Goal: Information Seeking & Learning: Learn about a topic

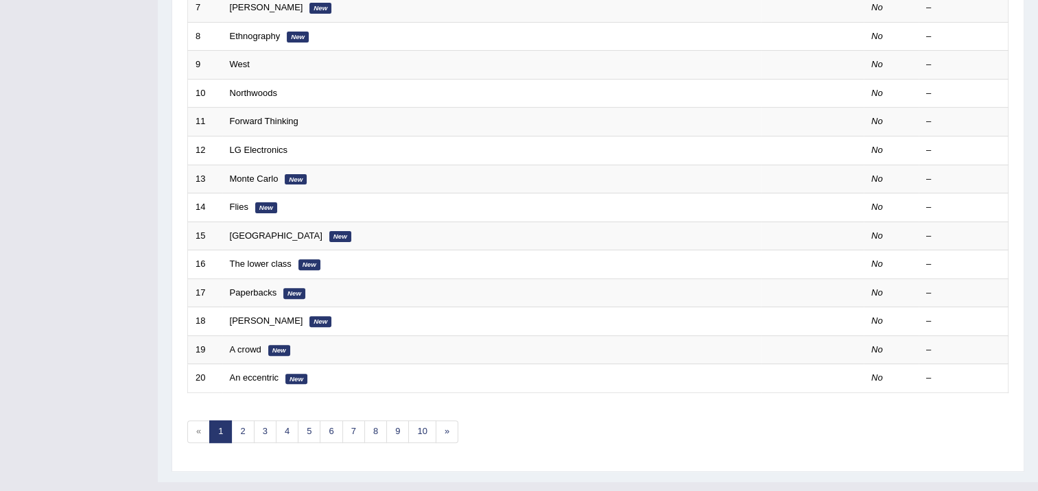
scroll to position [413, 0]
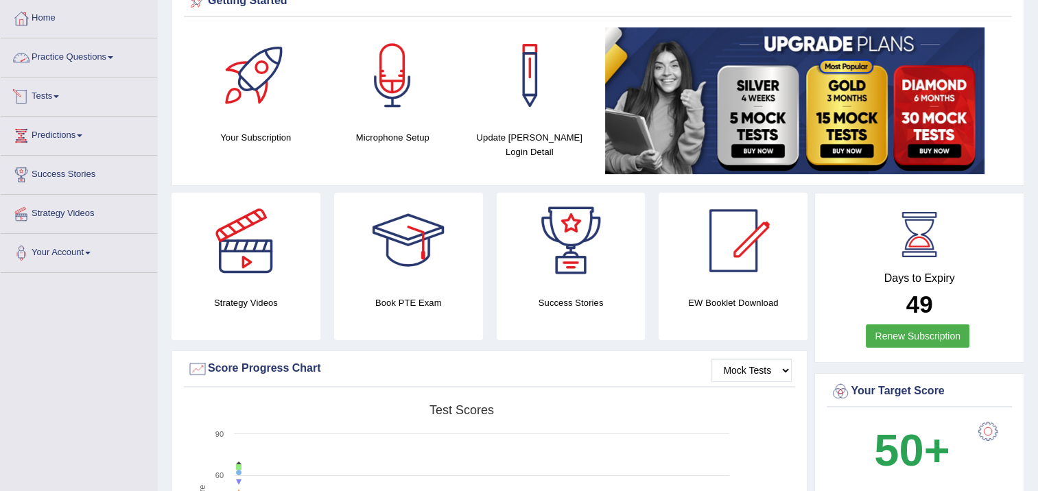
drag, startPoint x: 0, startPoint y: 0, endPoint x: 63, endPoint y: 58, distance: 85.4
click at [63, 58] on link "Practice Questions" at bounding box center [79, 55] width 156 height 34
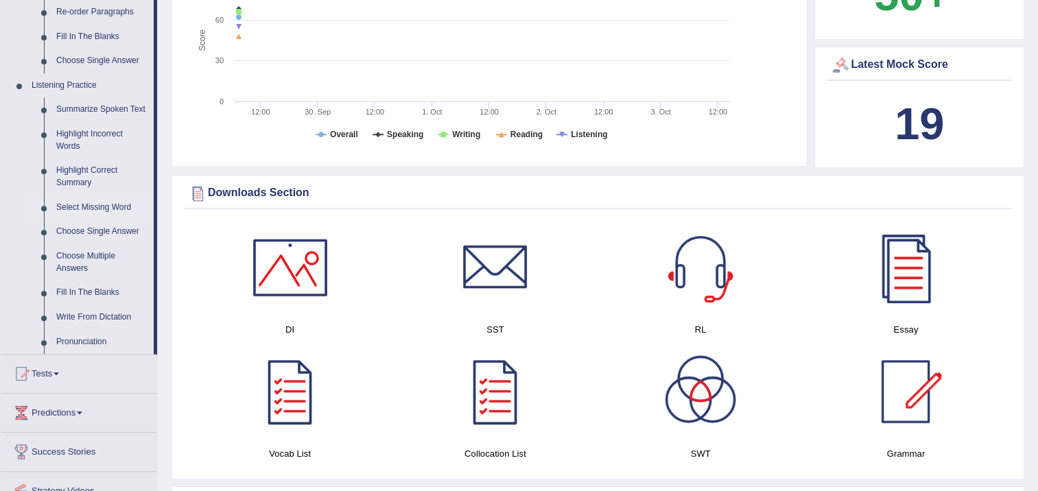
scroll to position [549, 0]
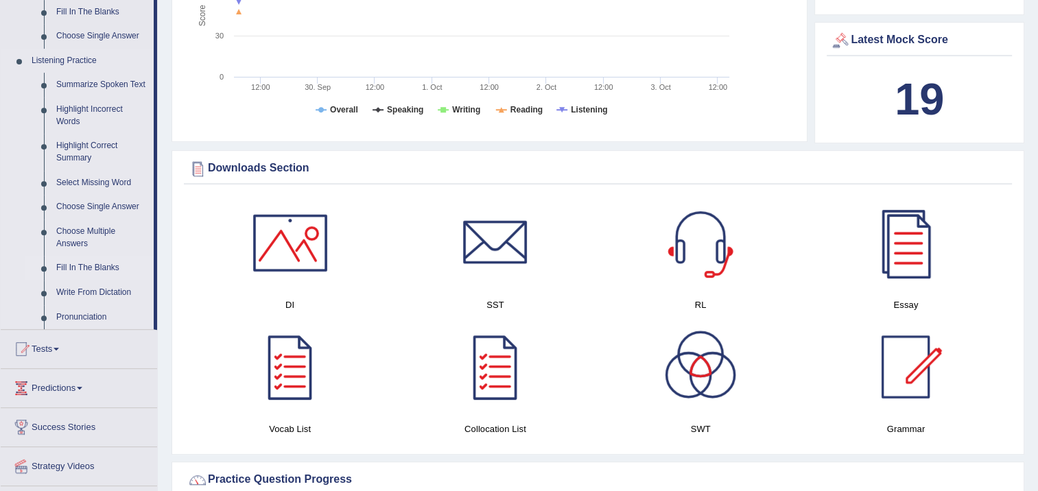
click at [83, 269] on link "Fill In The Blanks" at bounding box center [102, 268] width 104 height 25
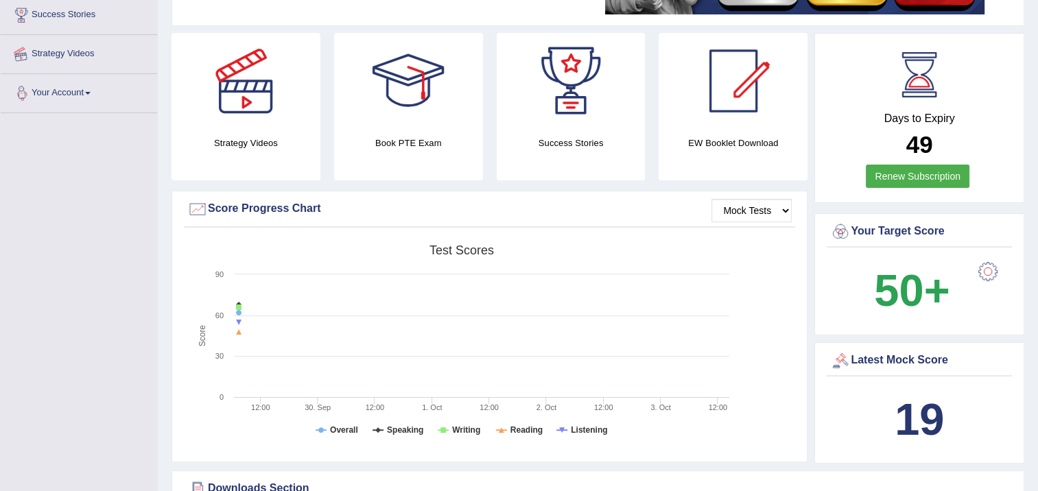
scroll to position [182, 0]
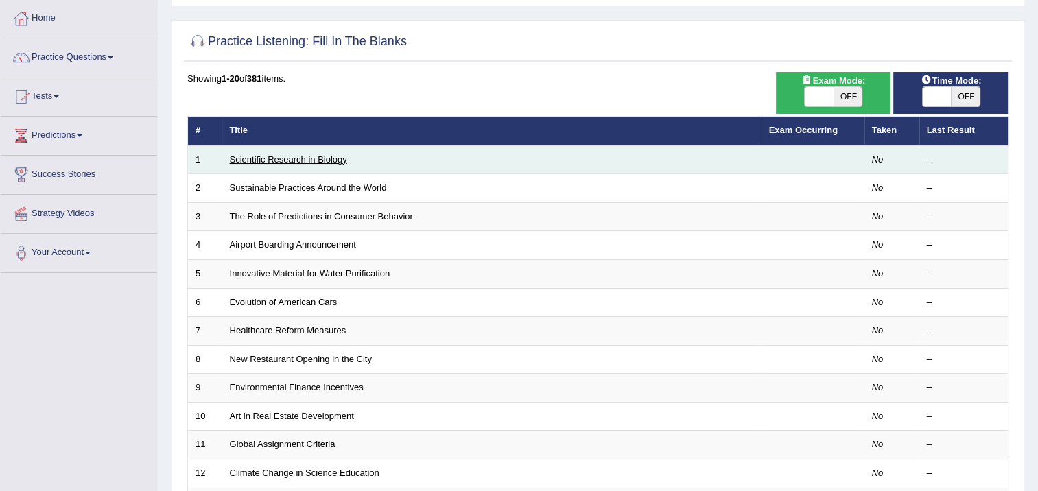
click at [303, 156] on link "Scientific Research in Biology" at bounding box center [288, 159] width 117 height 10
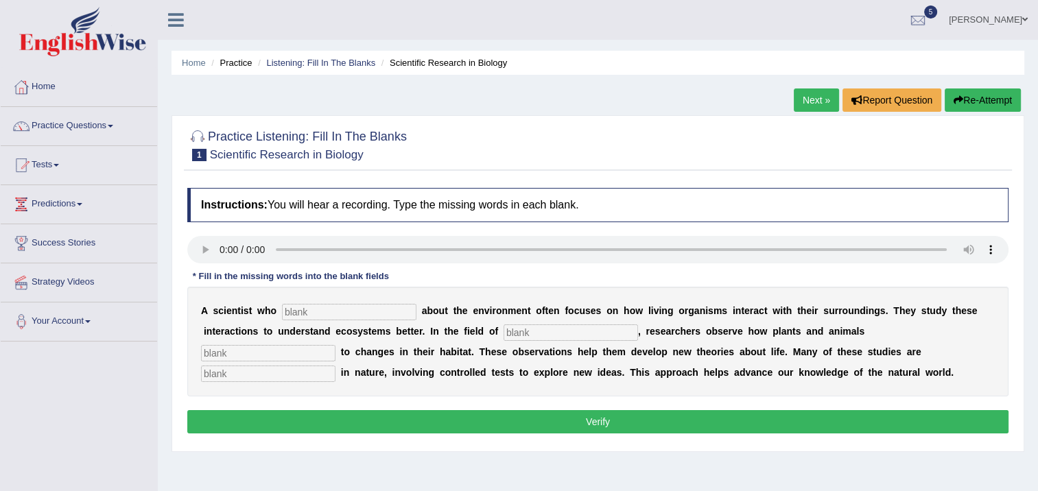
click at [337, 315] on input "text" at bounding box center [349, 312] width 134 height 16
click at [52, 123] on link "Practice Questions" at bounding box center [79, 124] width 156 height 34
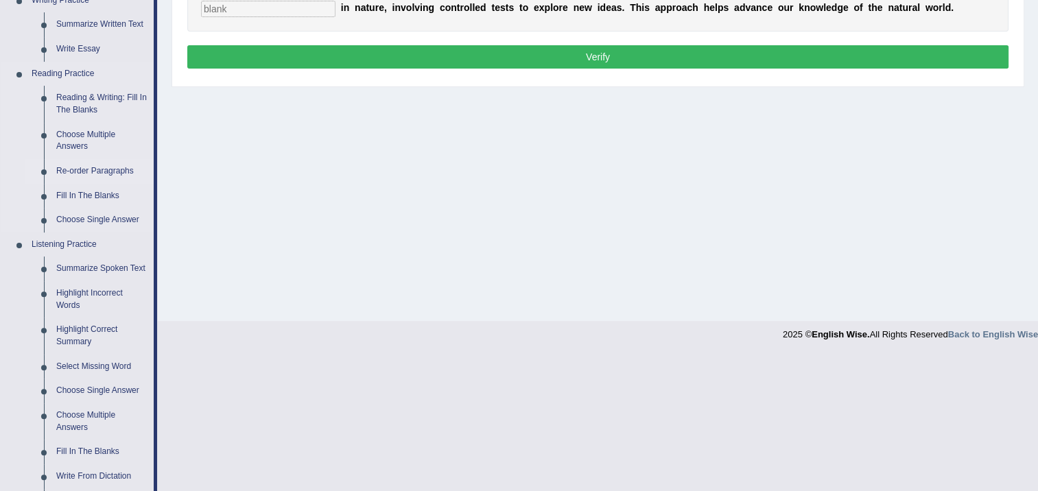
scroll to position [308, 0]
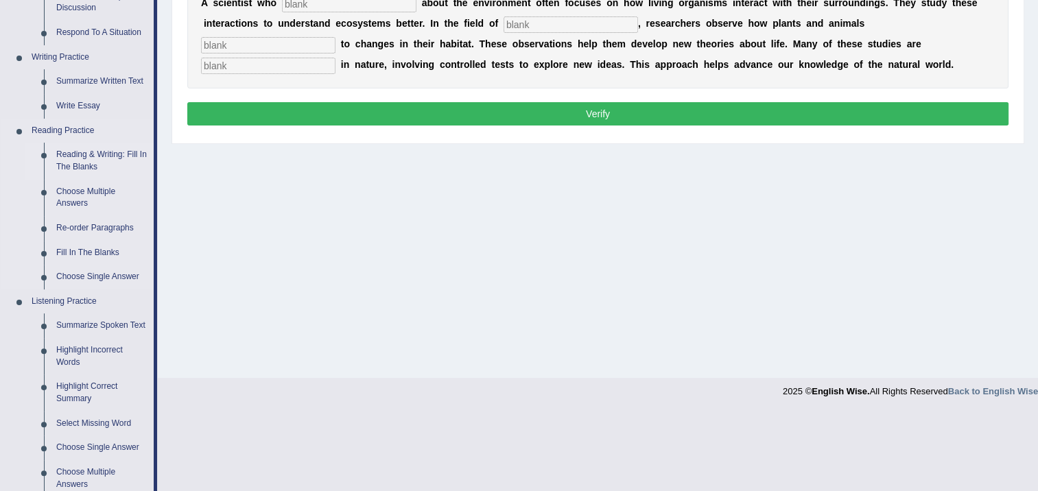
click at [90, 154] on link "Reading & Writing: Fill In The Blanks" at bounding box center [102, 161] width 104 height 36
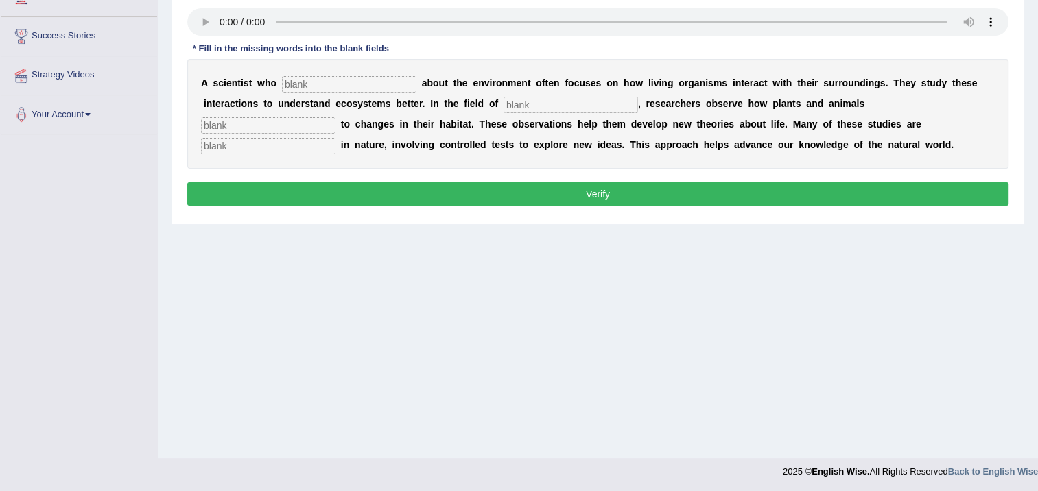
scroll to position [229, 0]
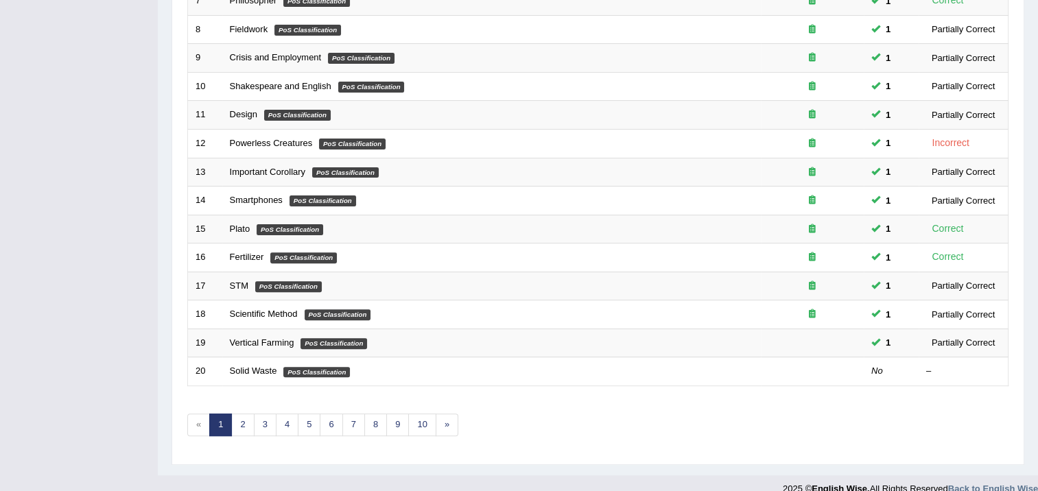
scroll to position [413, 0]
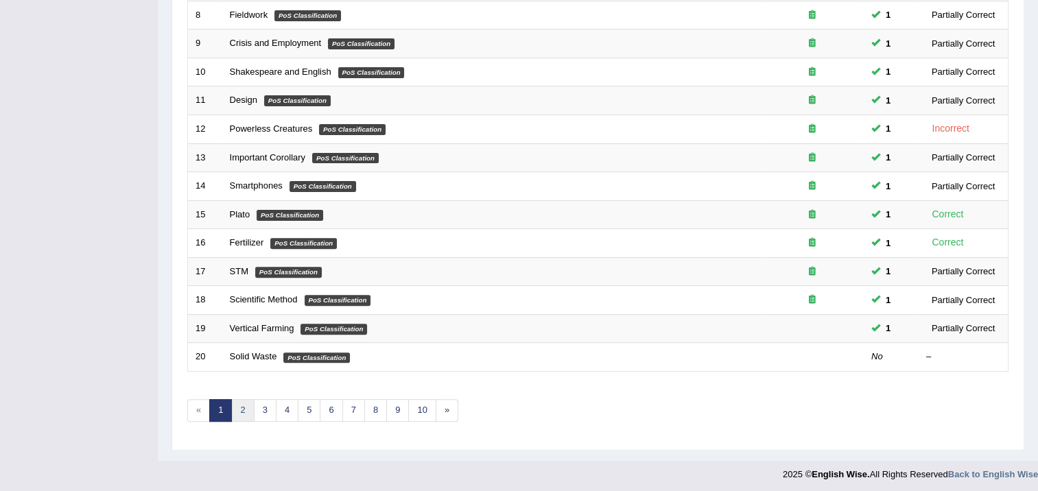
click at [239, 409] on link "2" at bounding box center [242, 410] width 23 height 23
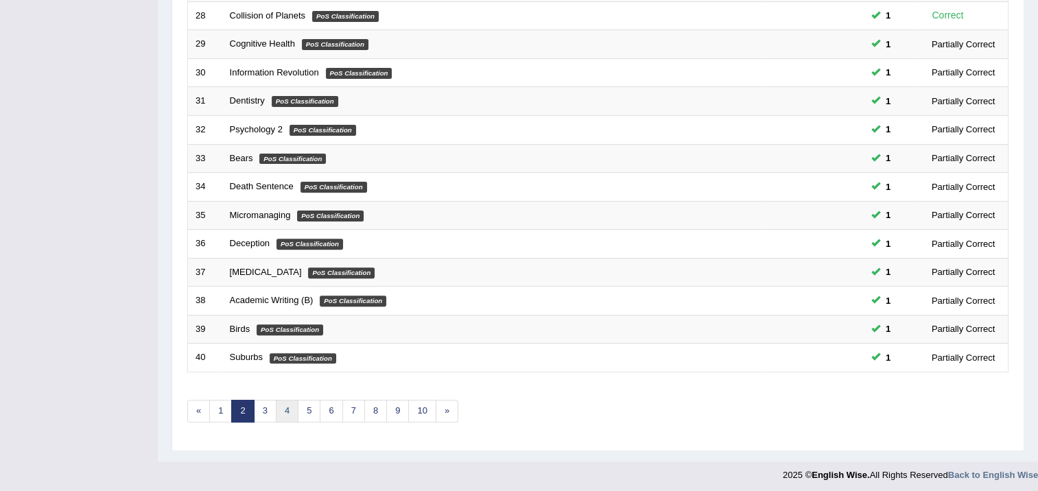
scroll to position [413, 0]
click at [269, 406] on link "3" at bounding box center [265, 410] width 23 height 23
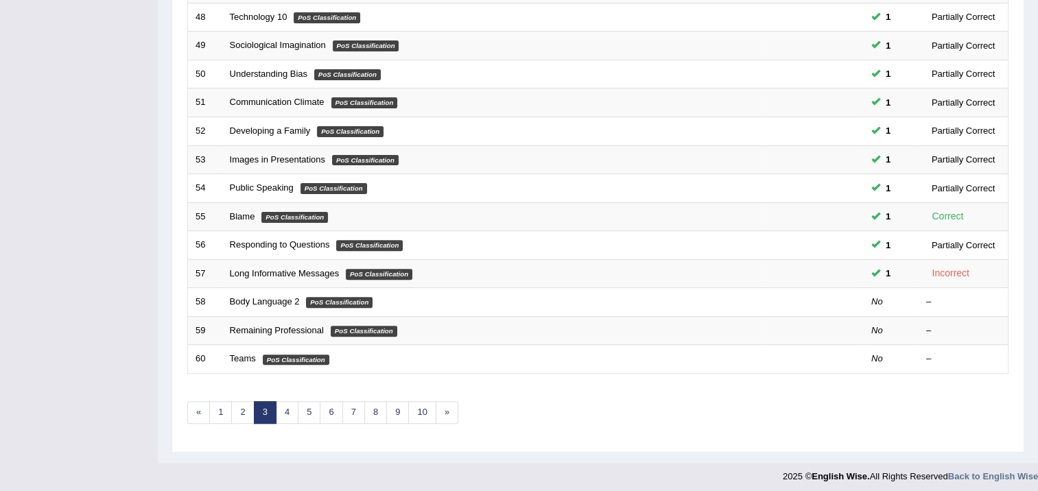
scroll to position [413, 0]
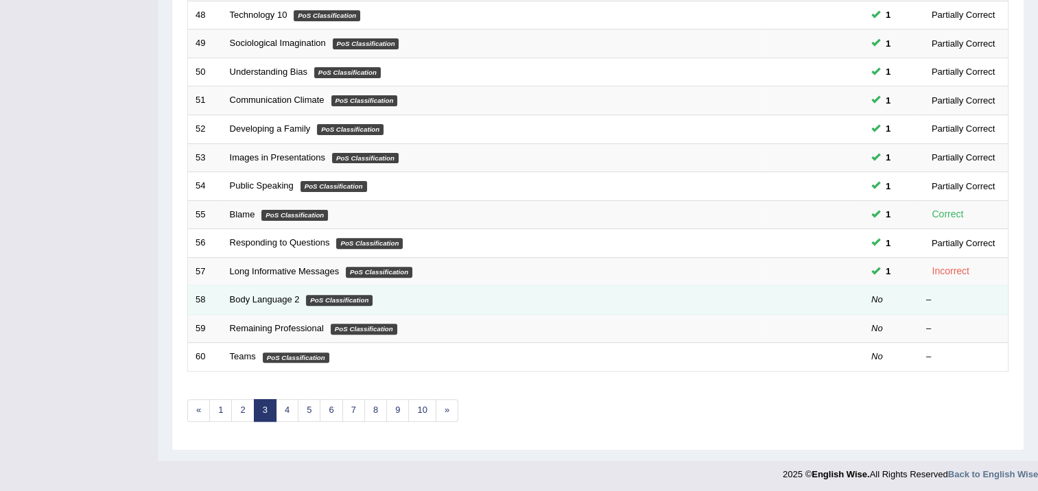
click at [363, 296] on em "PoS Classification" at bounding box center [339, 300] width 67 height 11
click at [279, 304] on td "Body Language 2 PoS Classification" at bounding box center [491, 300] width 538 height 29
drag, startPoint x: 279, startPoint y: 304, endPoint x: 294, endPoint y: 304, distance: 14.4
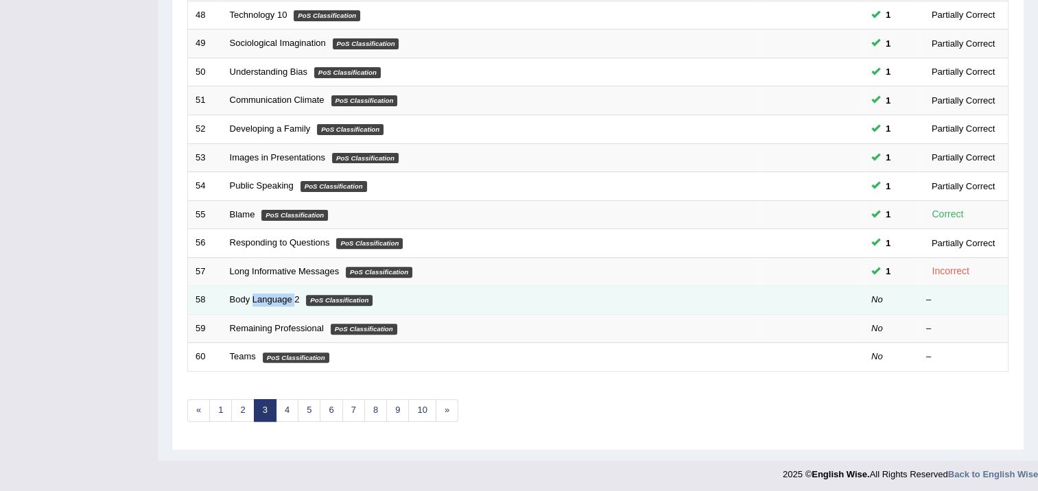
click at [293, 304] on td "Body Language 2 PoS Classification" at bounding box center [491, 300] width 538 height 29
click at [294, 303] on td "Body Language 2 PoS Classification" at bounding box center [491, 300] width 538 height 29
click at [272, 297] on link "Body Language 2" at bounding box center [265, 299] width 70 height 10
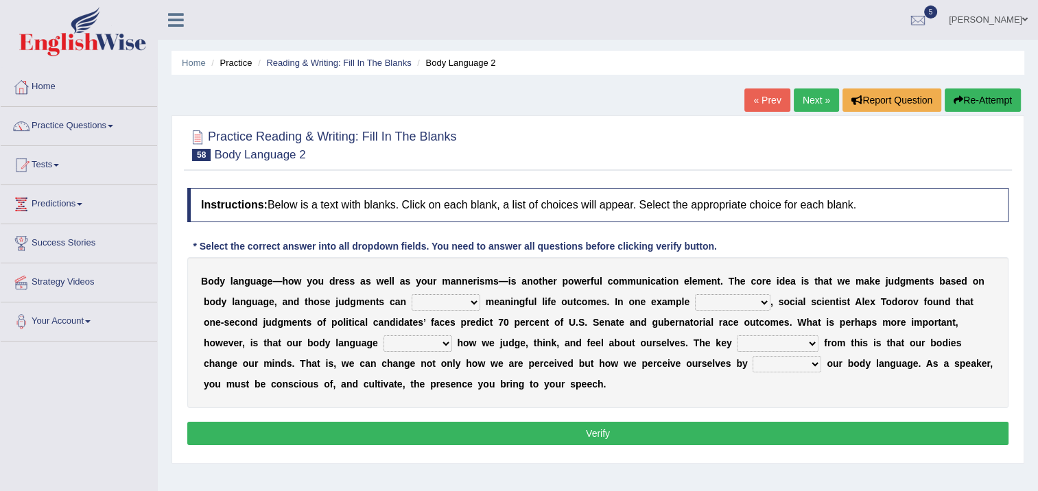
click at [411, 300] on select "predict preserve prevent prepare" at bounding box center [445, 302] width 69 height 16
select select "predict"
click at [411, 294] on select "predict preserve prevent prepare" at bounding box center [445, 302] width 69 height 16
click at [434, 299] on select "predict preserve prevent prepare" at bounding box center [445, 302] width 69 height 16
click at [695, 302] on select "citing having cited to be cited cited" at bounding box center [732, 302] width 75 height 16
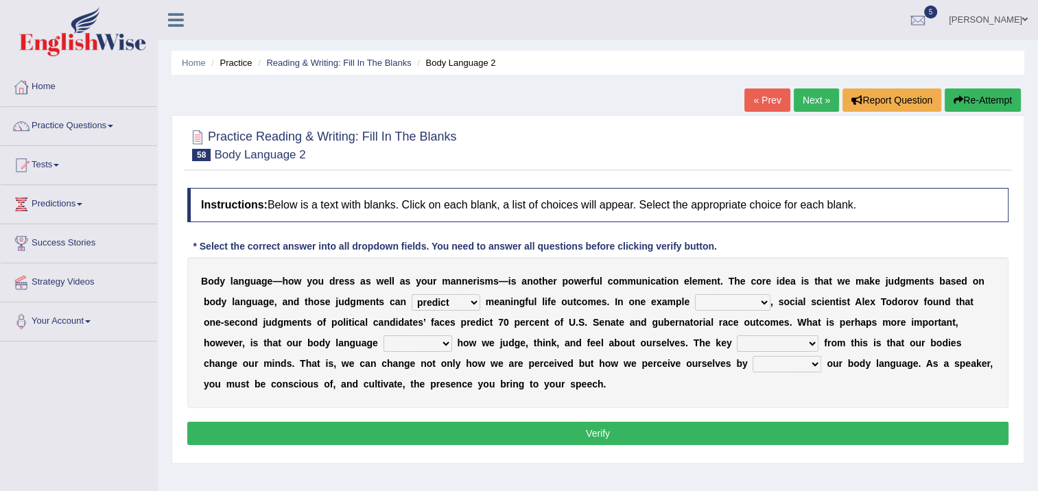
select select "having cited"
click at [695, 294] on select "citing having cited to be cited cited" at bounding box center [732, 302] width 75 height 16
click at [383, 340] on select "refrains reflects refers refreshes" at bounding box center [417, 343] width 69 height 16
select select "reflects"
click at [383, 335] on select "refrains reflects refers refreshes" at bounding box center [417, 343] width 69 height 16
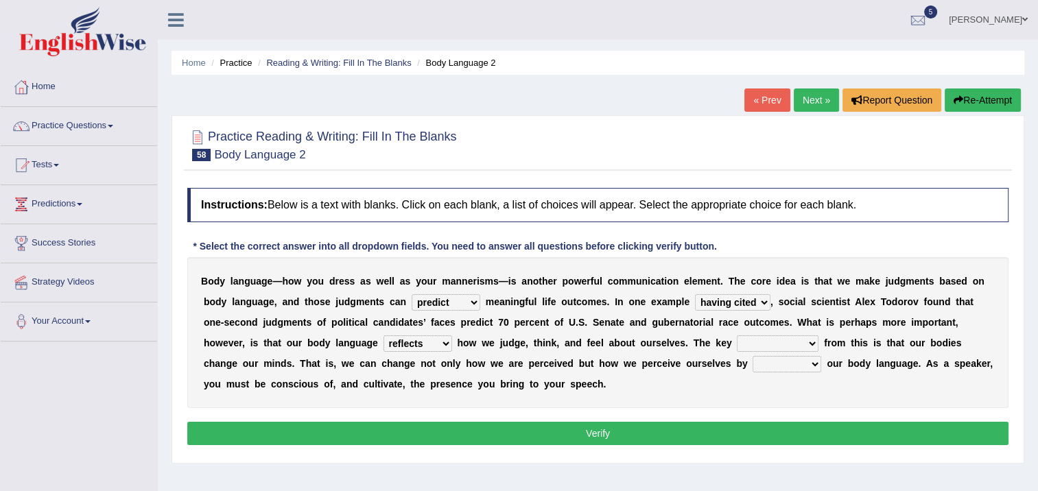
click at [737, 347] on select "drawback breakthrough takeaway takeoff" at bounding box center [778, 343] width 82 height 16
select select "breakthrough"
click at [737, 335] on select "drawback breakthrough takeaway takeoff" at bounding box center [778, 343] width 82 height 16
click at [737, 351] on select "drawback breakthrough takeaway takeoff" at bounding box center [778, 343] width 82 height 16
click at [520, 405] on div "B o d y l a n g u a g e — h o w y o u d r e s s a s w e l l a s y o u r m a n n…" at bounding box center [597, 332] width 821 height 151
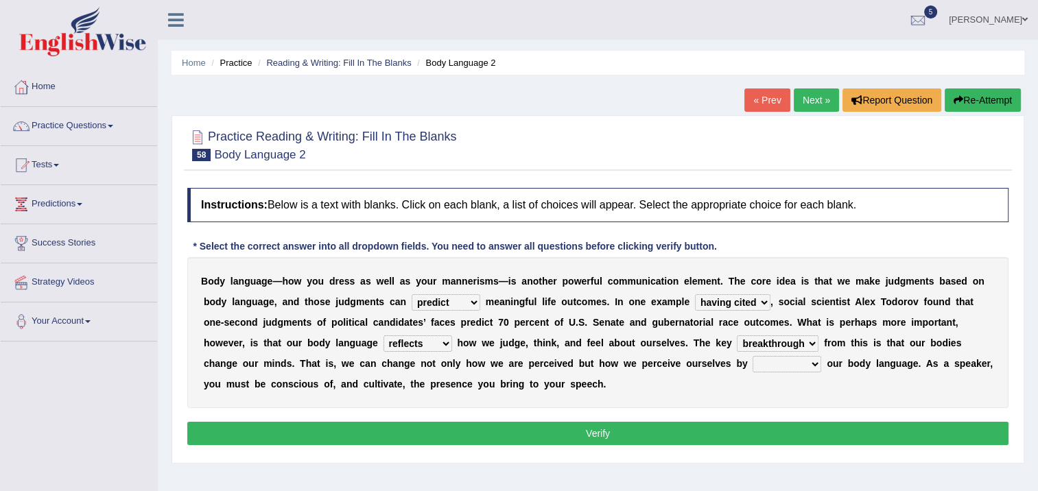
click at [752, 368] on select "enacting enabling making managing" at bounding box center [786, 364] width 69 height 16
select select "enabling"
click at [752, 356] on select "enacting enabling making managing" at bounding box center [786, 364] width 69 height 16
click at [593, 431] on button "Verify" at bounding box center [597, 433] width 821 height 23
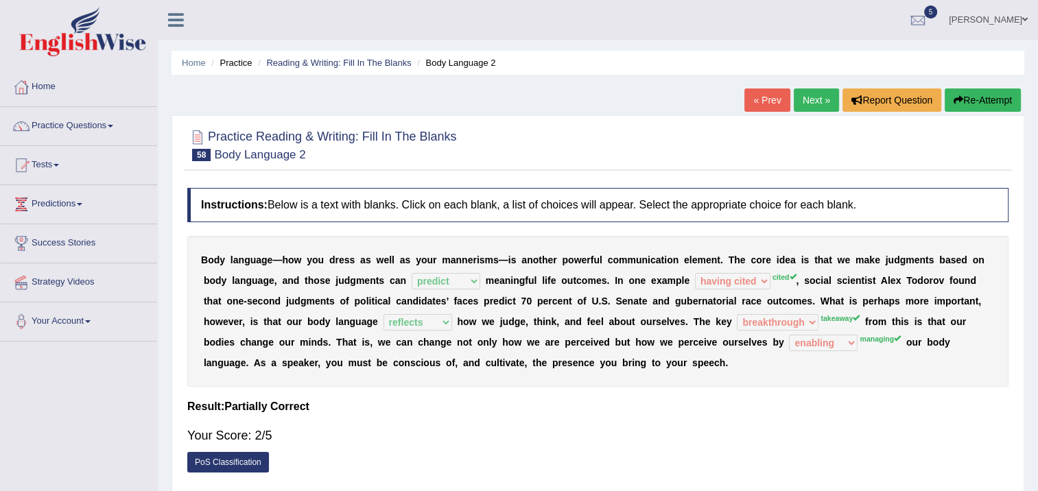
click at [804, 94] on link "Next »" at bounding box center [815, 99] width 45 height 23
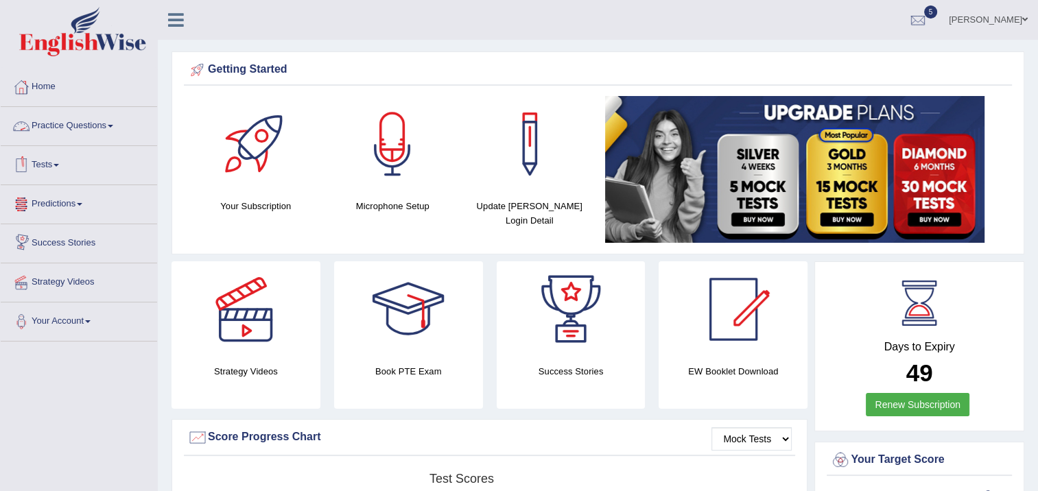
click at [106, 116] on link "Practice Questions" at bounding box center [79, 124] width 156 height 34
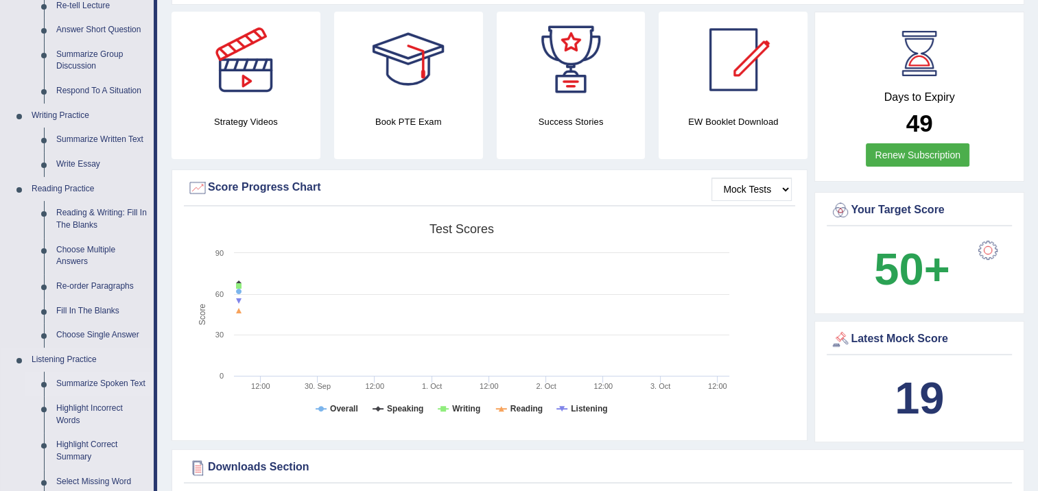
scroll to position [274, 0]
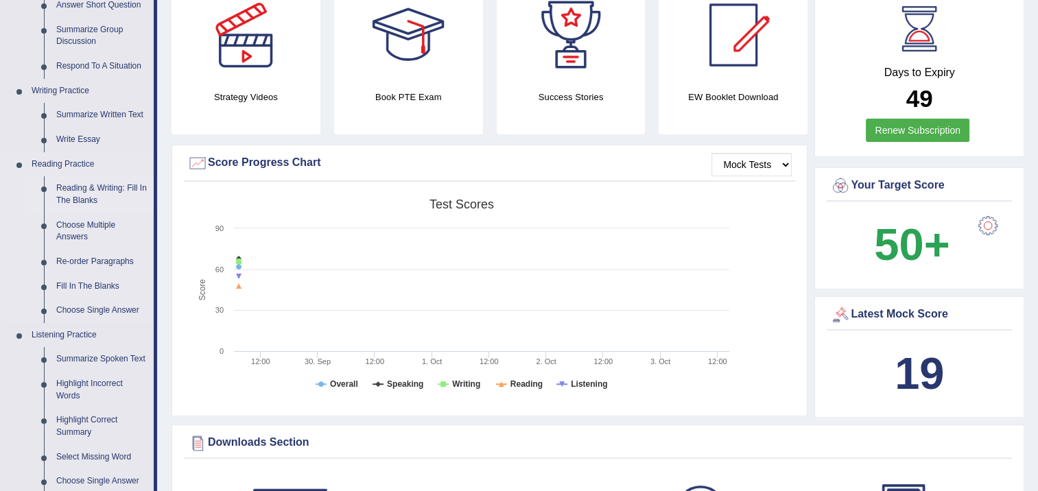
click at [102, 191] on link "Reading & Writing: Fill In The Blanks" at bounding box center [102, 194] width 104 height 36
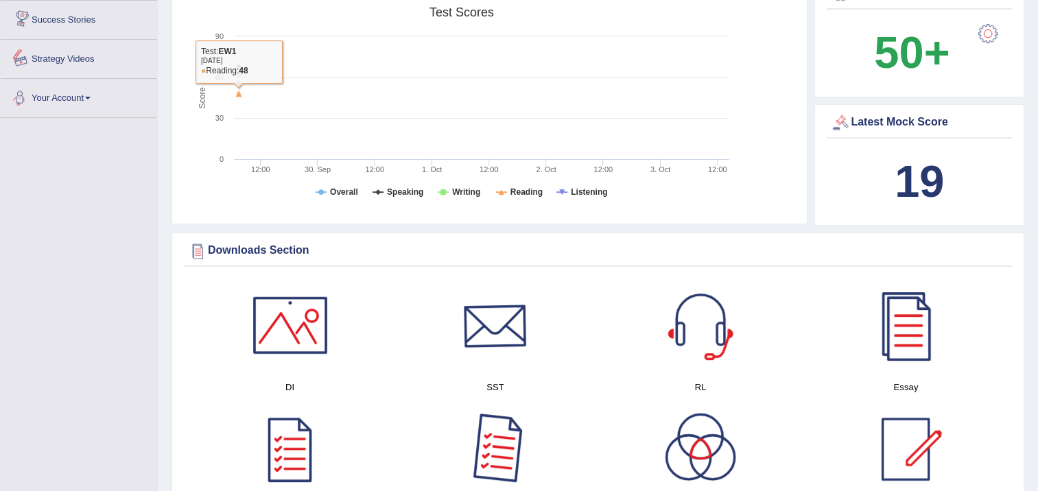
scroll to position [517, 0]
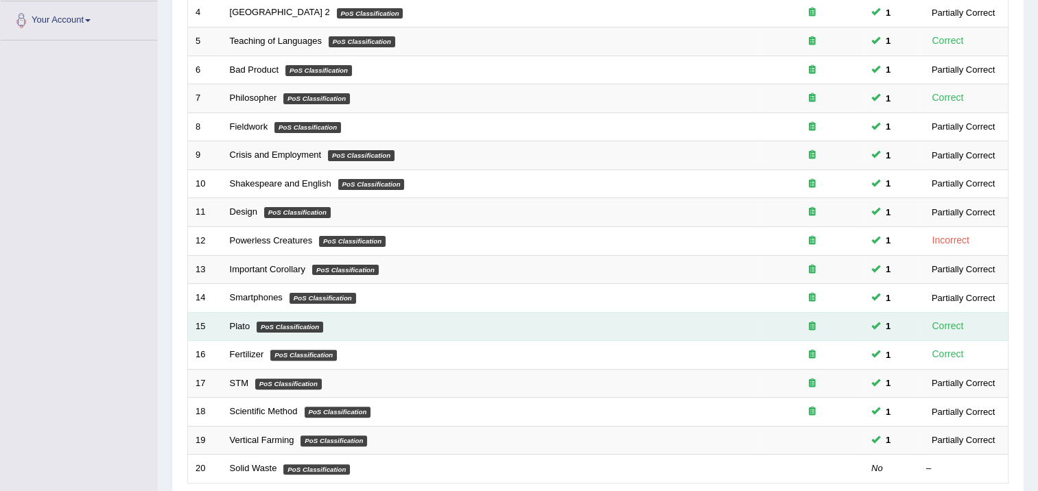
scroll to position [413, 0]
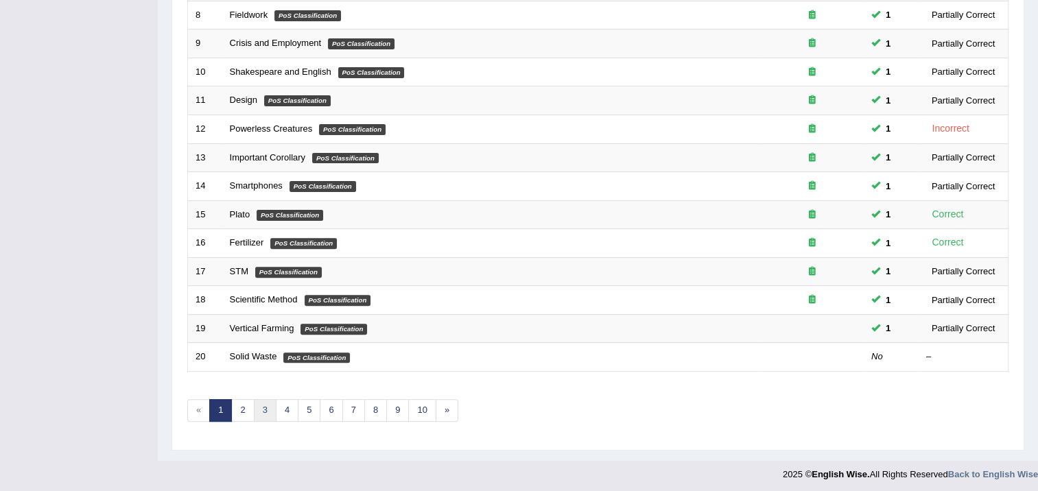
click at [259, 411] on link "3" at bounding box center [265, 410] width 23 height 23
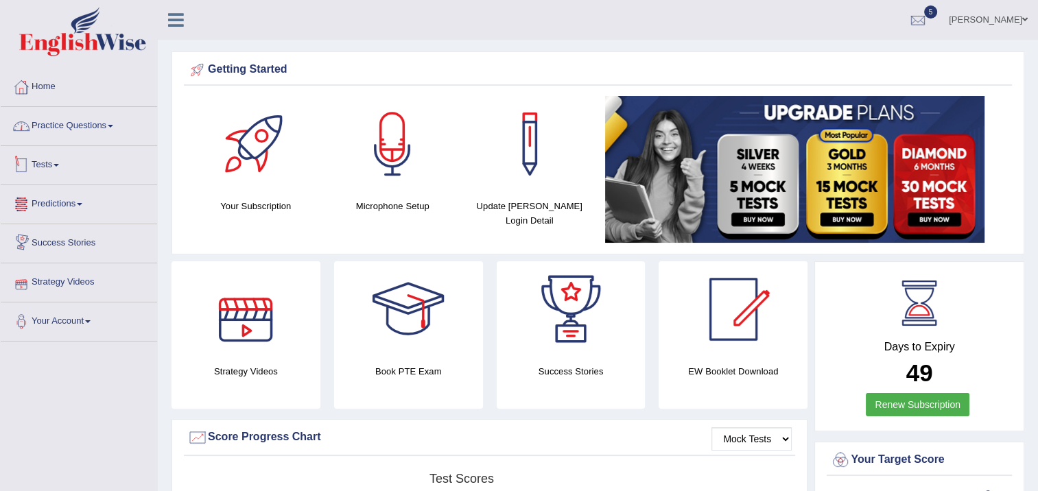
click at [64, 125] on link "Practice Questions" at bounding box center [79, 124] width 156 height 34
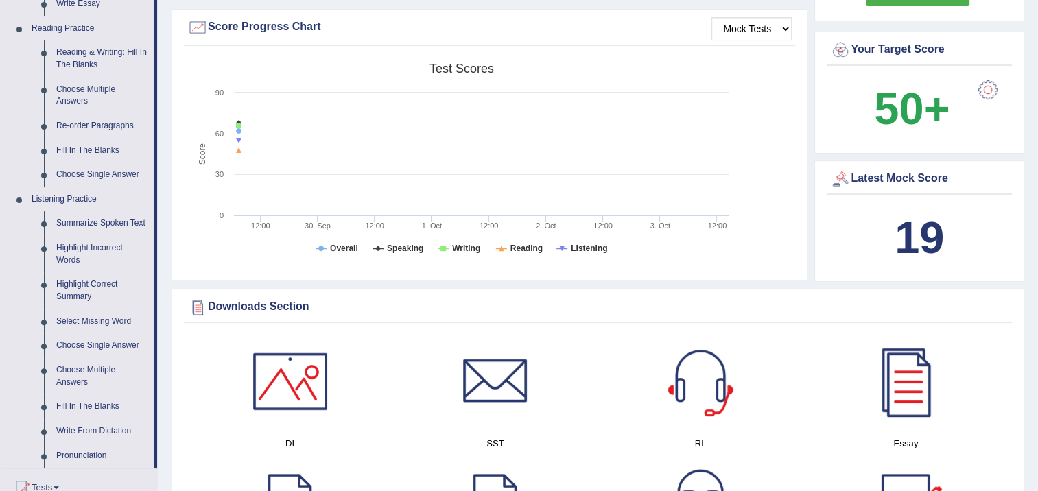
scroll to position [411, 0]
click at [93, 53] on link "Reading & Writing: Fill In The Blanks" at bounding box center [102, 57] width 104 height 36
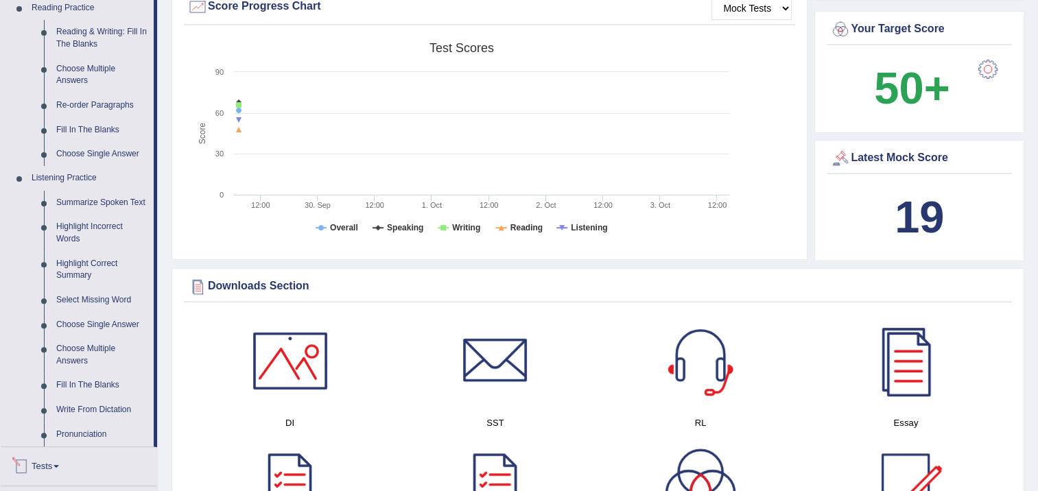
scroll to position [930, 0]
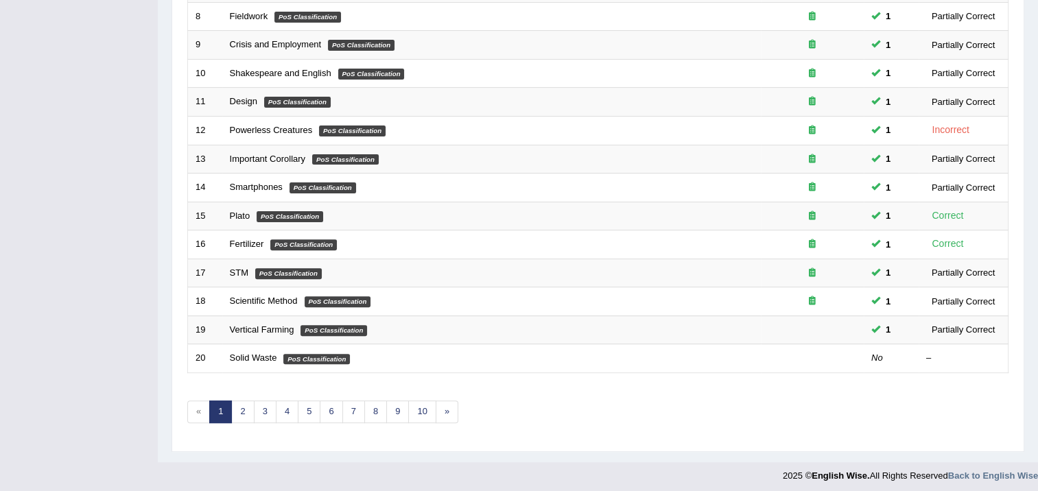
scroll to position [413, 0]
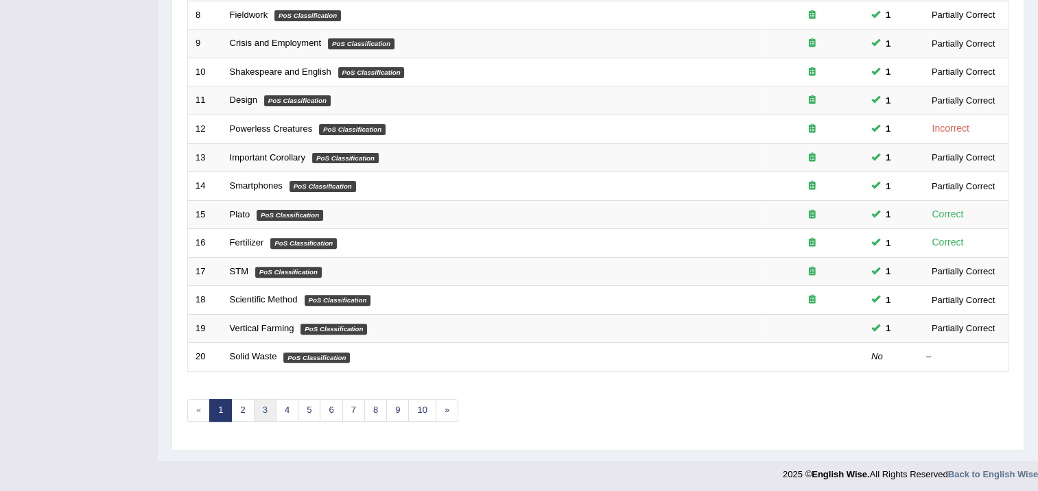
click at [261, 414] on link "3" at bounding box center [265, 410] width 23 height 23
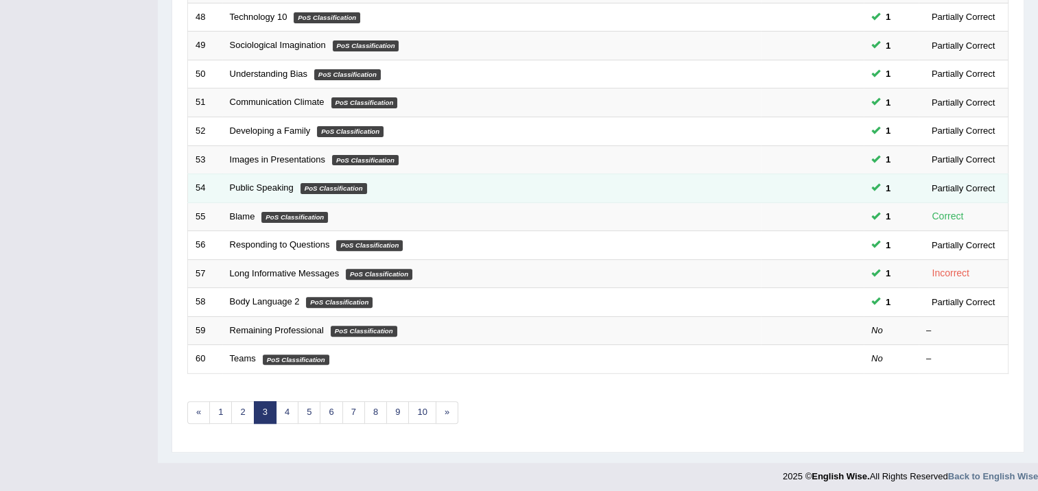
scroll to position [413, 0]
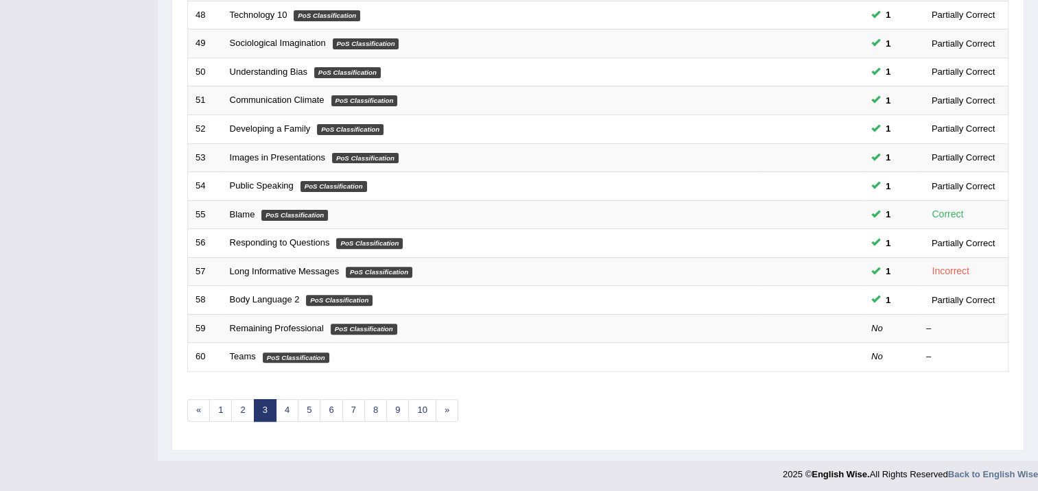
click at [644, 477] on footer "2025 © English Wise. All Rights Reserved Back to English Wise" at bounding box center [519, 478] width 1038 height 34
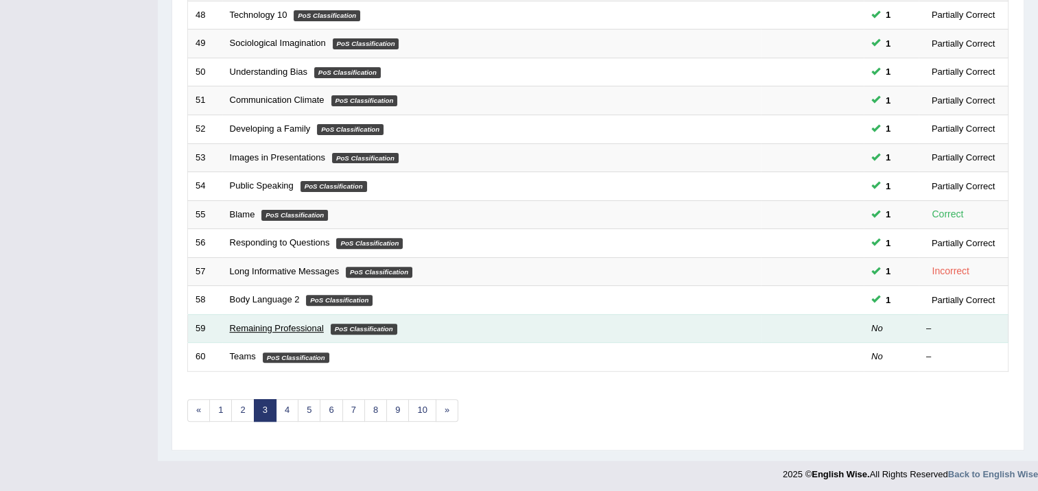
click at [268, 326] on link "Remaining Professional" at bounding box center [277, 328] width 94 height 10
click at [271, 326] on link "Remaining Professional" at bounding box center [277, 328] width 94 height 10
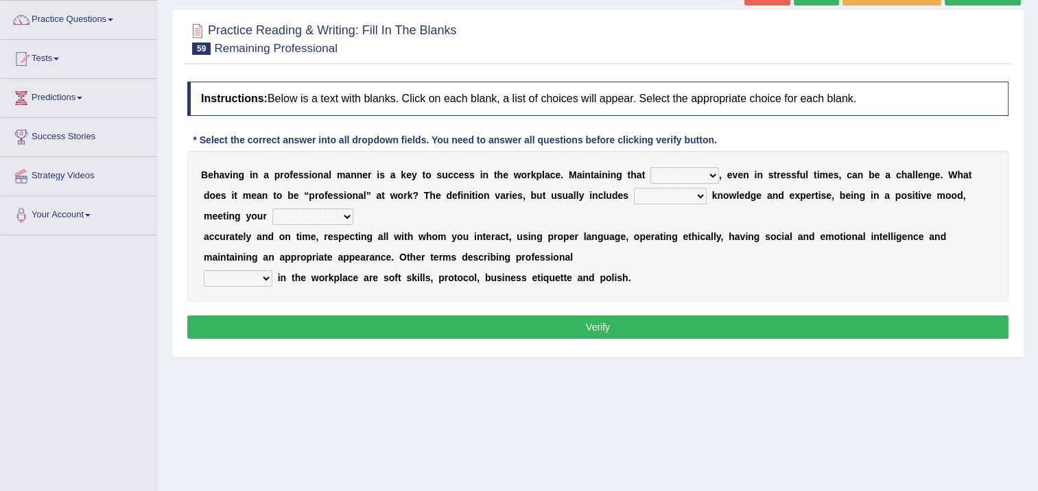
scroll to position [155, 0]
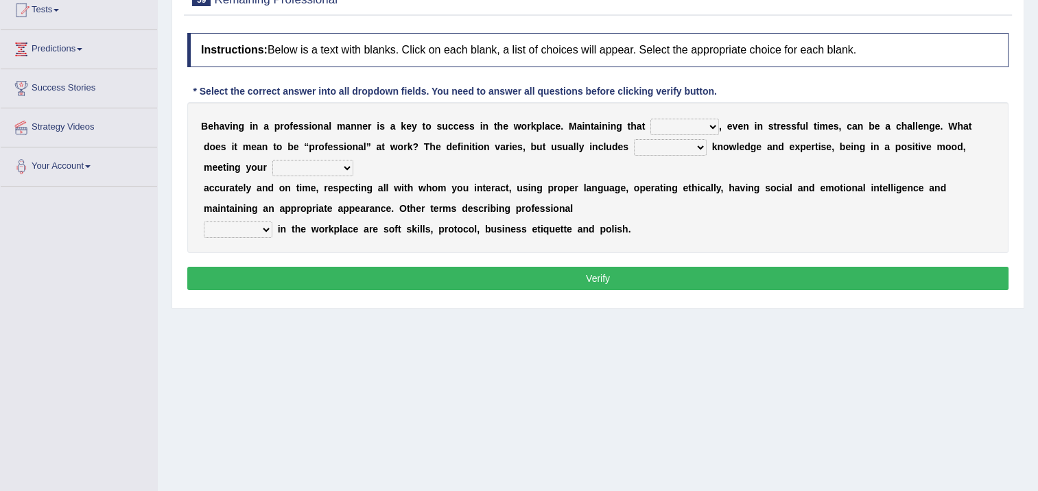
click at [650, 123] on select "demand domain direction demeanor" at bounding box center [684, 127] width 69 height 16
select select "domain"
click at [650, 119] on select "demand domain direction demeanor" at bounding box center [684, 127] width 69 height 16
click at [634, 146] on select "possessing appraising processing assessing" at bounding box center [670, 147] width 73 height 16
select select "processing"
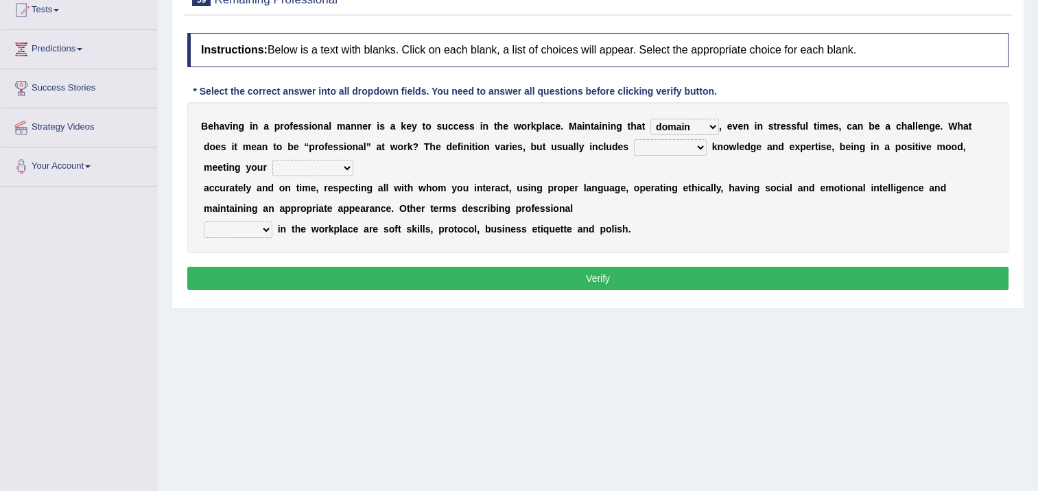
click at [634, 139] on select "possessing appraising processing assessing" at bounding box center [670, 147] width 73 height 16
click at [353, 160] on select "opportunities occupations observations obligations" at bounding box center [312, 168] width 81 height 16
select select "obligations"
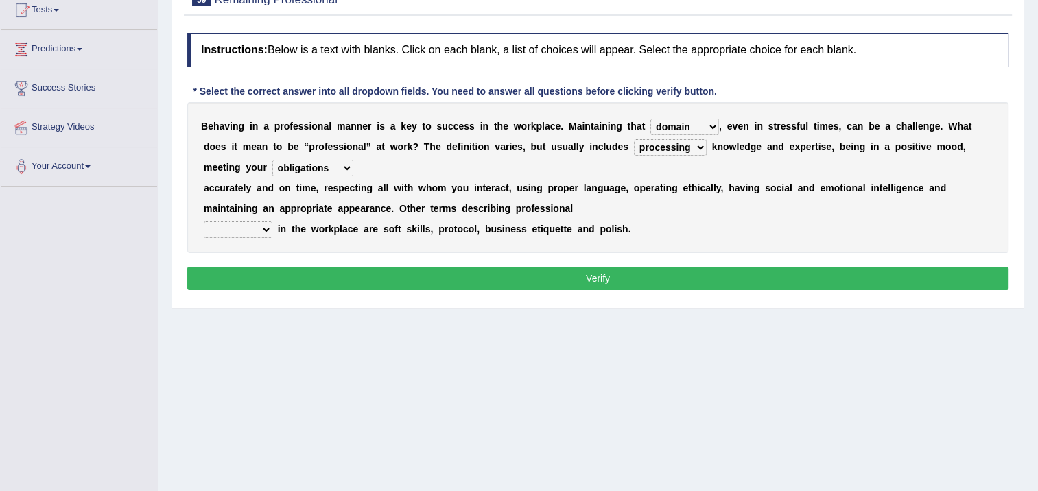
click at [353, 160] on select "opportunities occupations observations obligations" at bounding box center [312, 168] width 81 height 16
click at [261, 222] on select "conduct contact condition contract" at bounding box center [238, 230] width 69 height 16
select select "conduct"
click at [204, 222] on select "conduct contact condition contract" at bounding box center [238, 230] width 69 height 16
click at [264, 267] on button "Verify" at bounding box center [597, 278] width 821 height 23
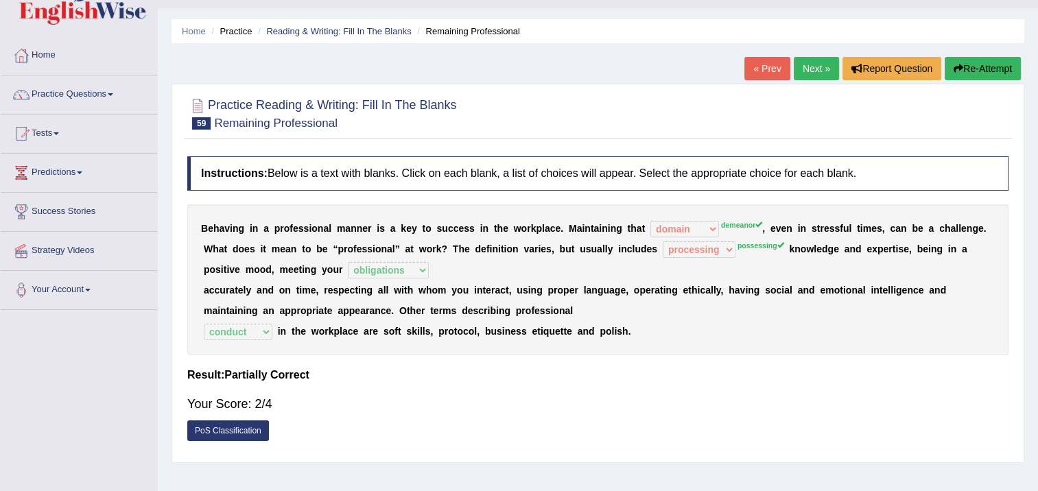
scroll to position [0, 0]
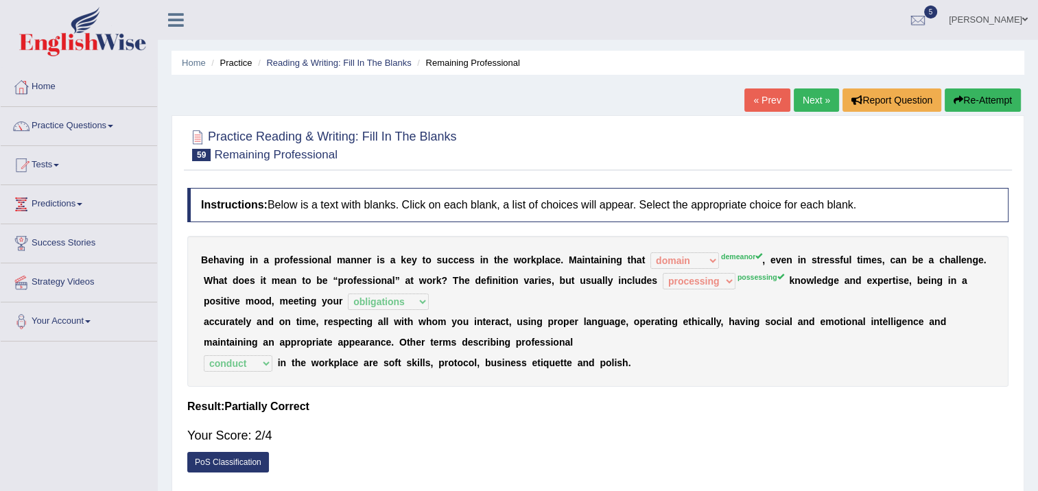
click at [800, 101] on link "Next »" at bounding box center [815, 99] width 45 height 23
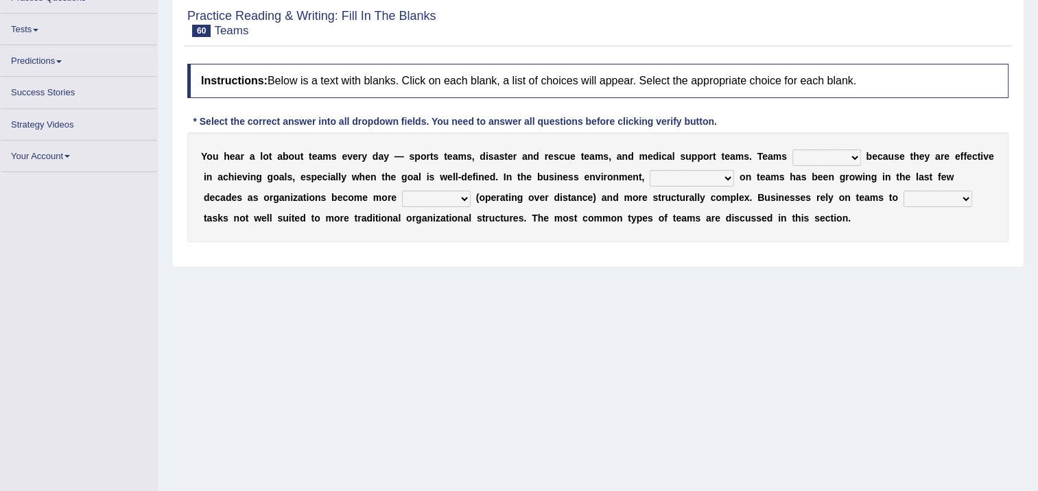
scroll to position [229, 0]
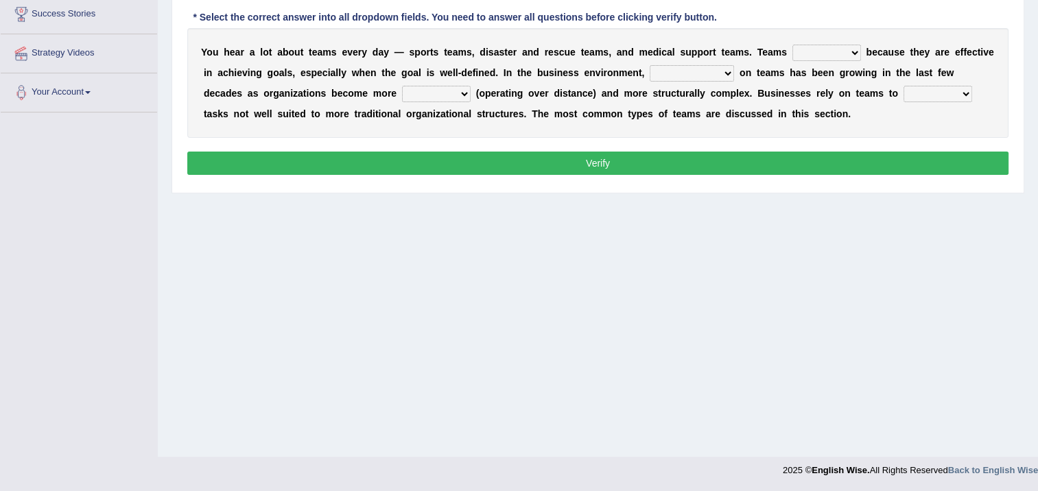
click at [792, 47] on select "exert extend express exist" at bounding box center [826, 53] width 69 height 16
select select "exert"
click at [792, 45] on select "exert extend express exist" at bounding box center [826, 53] width 69 height 16
click at [649, 74] on select "reliability reliance realization independence" at bounding box center [691, 73] width 84 height 16
select select "reliability"
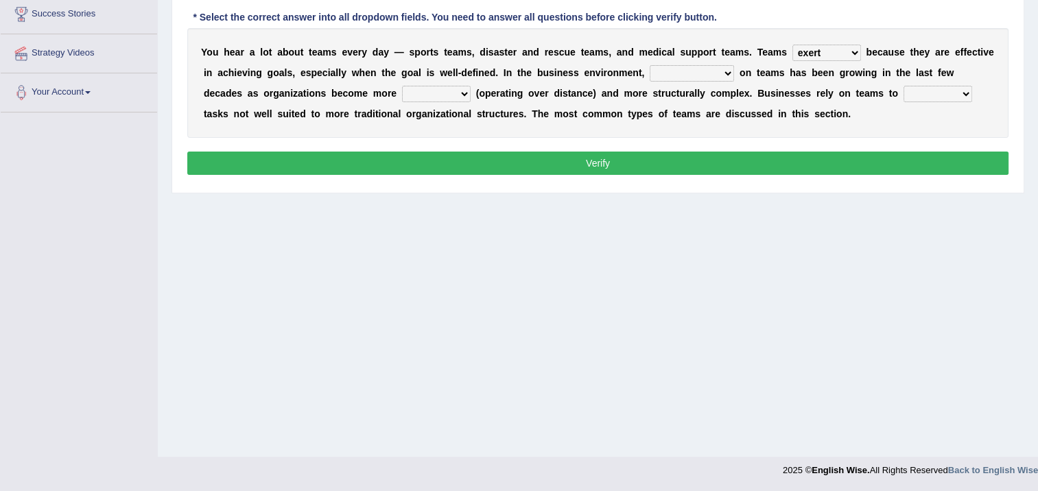
click at [649, 65] on select "reliability reliance realization independence" at bounding box center [691, 73] width 84 height 16
click at [402, 97] on select "authentic virtual simplified veritable" at bounding box center [436, 94] width 69 height 16
click at [402, 86] on select "authentic virtual simplified veritable" at bounding box center [436, 94] width 69 height 16
click at [402, 97] on select "authentic virtual simplified veritable" at bounding box center [436, 94] width 69 height 16
click at [402, 86] on select "authentic virtual simplified veritable" at bounding box center [436, 94] width 69 height 16
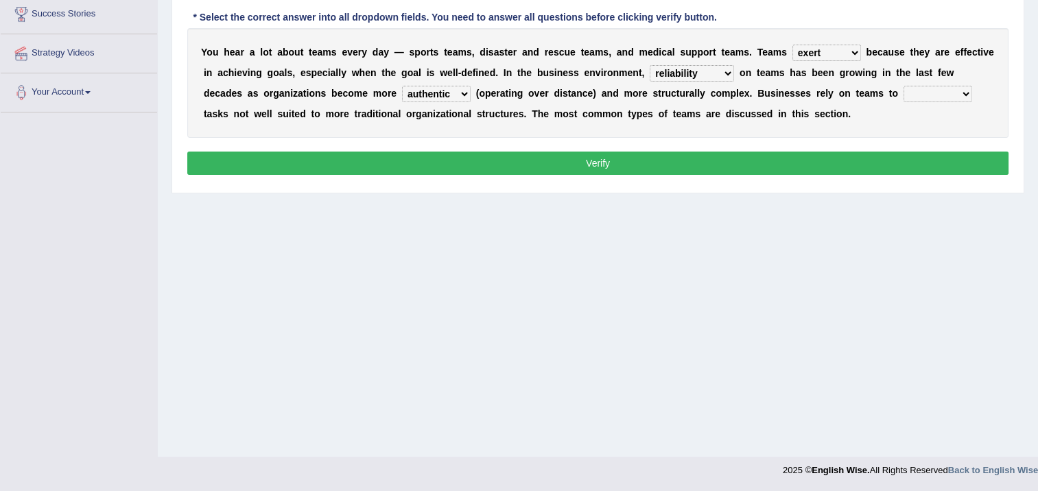
click at [402, 93] on select "authentic virtual simplified veritable" at bounding box center [436, 94] width 69 height 16
select select "virtual"
click at [402, 86] on select "authentic virtual simplified veritable" at bounding box center [436, 94] width 69 height 16
click at [903, 86] on select "perform possess compare conform" at bounding box center [937, 94] width 69 height 16
select select "perform"
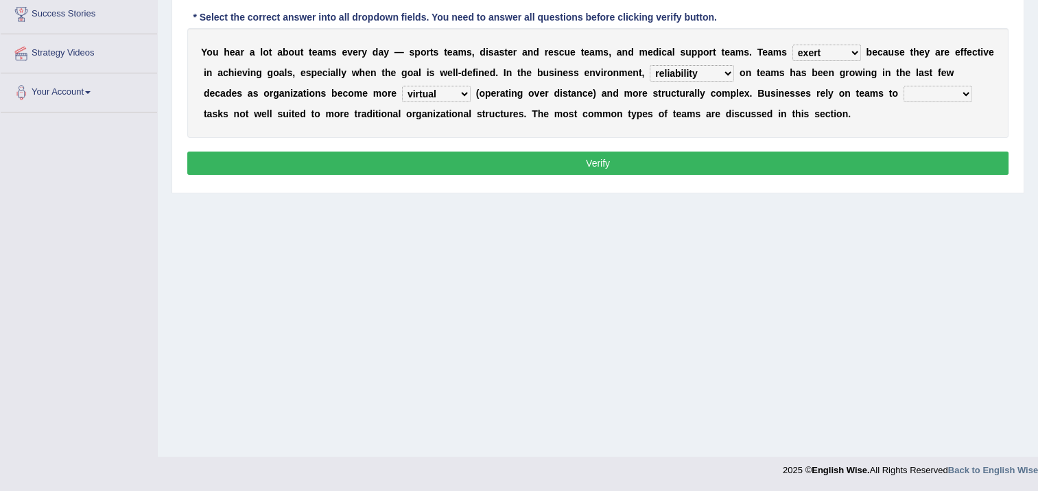
click at [903, 86] on select "perform possess compare conform" at bounding box center [937, 94] width 69 height 16
click at [737, 169] on button "Verify" at bounding box center [597, 163] width 821 height 23
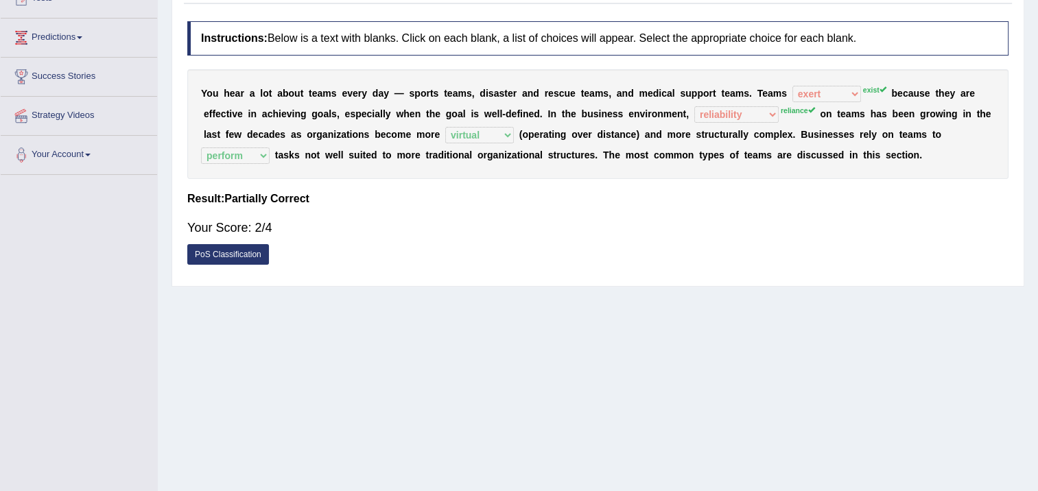
scroll to position [92, 0]
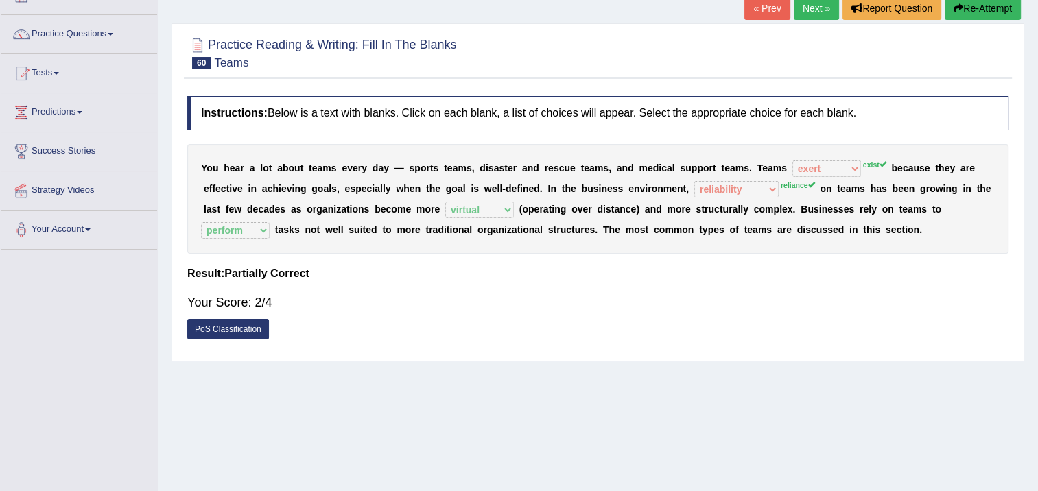
drag, startPoint x: 309, startPoint y: 280, endPoint x: 315, endPoint y: 283, distance: 7.4
click at [315, 283] on div "Instructions: Below is a text with blanks. Click on each blank, a list of choic…" at bounding box center [598, 221] width 828 height 265
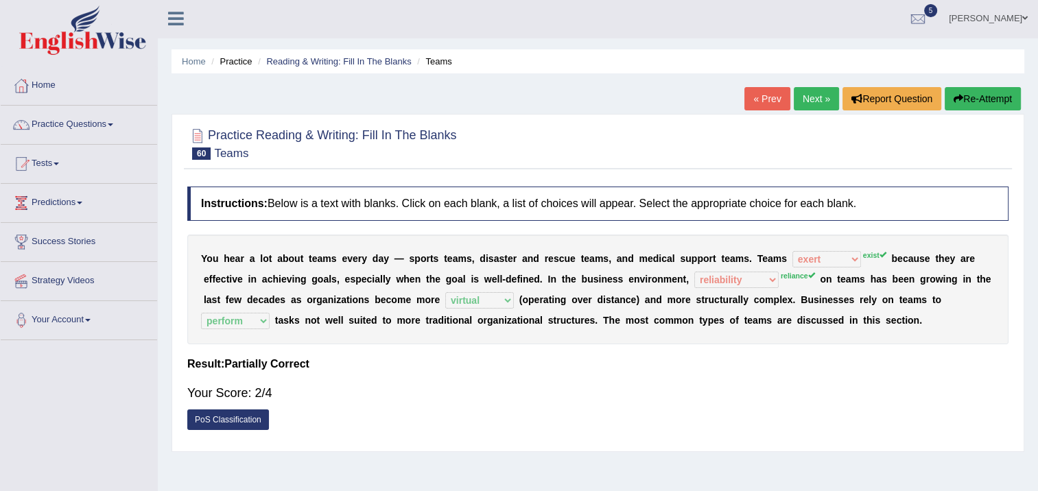
scroll to position [0, 0]
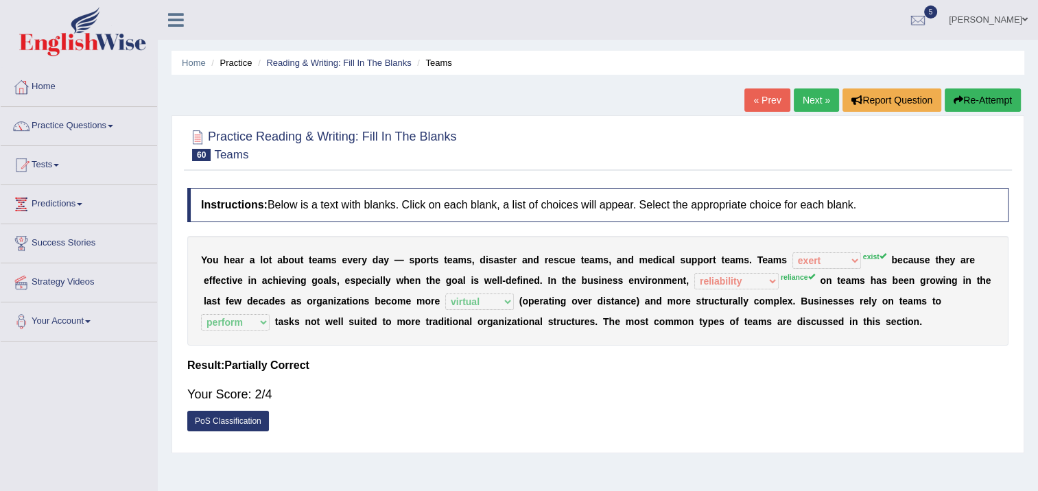
click at [810, 94] on link "Next »" at bounding box center [815, 99] width 45 height 23
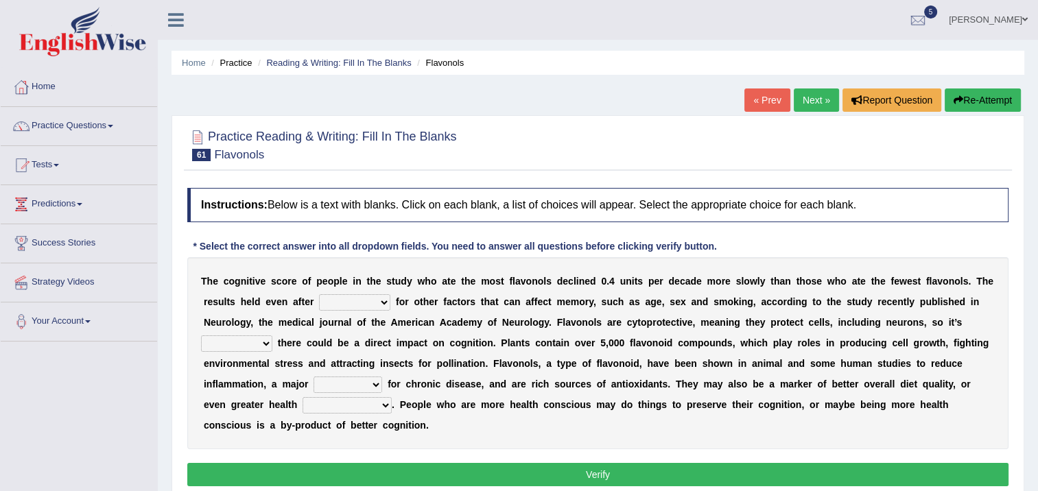
click at [319, 294] on select "consulting adjusting automating advertising" at bounding box center [354, 302] width 71 height 16
select select "consulting"
click at [319, 294] on select "consulting adjusting automating advertising" at bounding box center [354, 302] width 71 height 16
click at [333, 313] on div "T h e c o g n i t i v e s c o r e o f p e o p l e i n t h e s t u d y w h o a t…" at bounding box center [597, 353] width 821 height 192
click at [342, 302] on select "consulting adjusting automating advertising" at bounding box center [354, 302] width 71 height 16
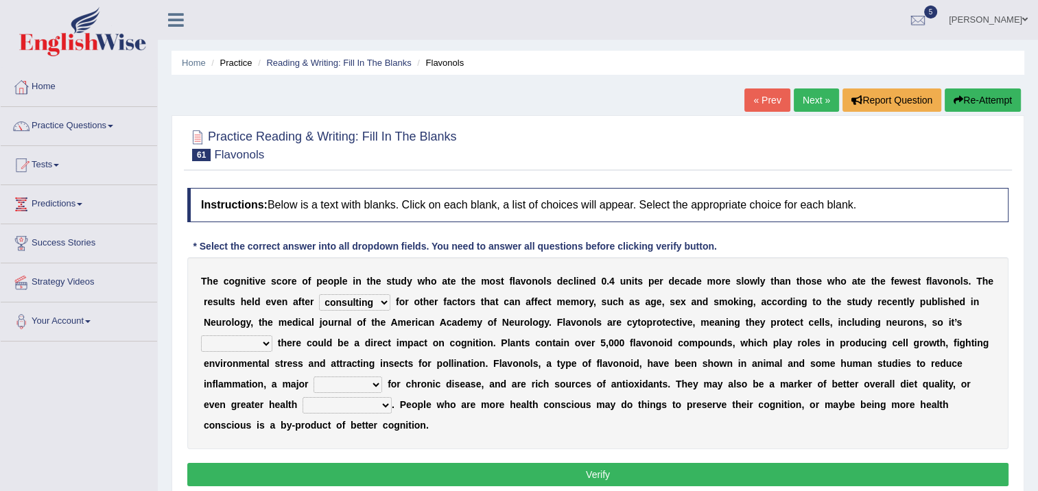
click at [237, 399] on b "g" at bounding box center [234, 404] width 6 height 11
click at [272, 335] on select "irresistible purposeful plausible detrimental" at bounding box center [236, 343] width 71 height 16
select select "irresistible"
click at [272, 335] on select "irresistible purposeful plausible detrimental" at bounding box center [236, 343] width 71 height 16
click at [382, 376] on select "nuance module fact trigger" at bounding box center [347, 384] width 69 height 16
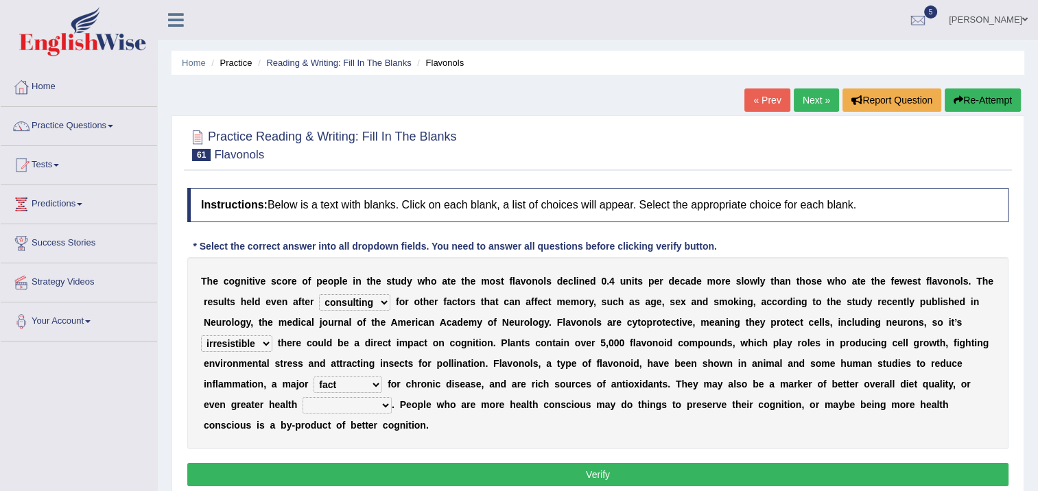
click at [382, 376] on select "nuance module fact trigger" at bounding box center [347, 384] width 69 height 16
select select "trigger"
click at [382, 376] on select "nuance module fact trigger" at bounding box center [347, 384] width 69 height 16
click at [392, 397] on select "intervention cognition protection consciousness" at bounding box center [346, 405] width 89 height 16
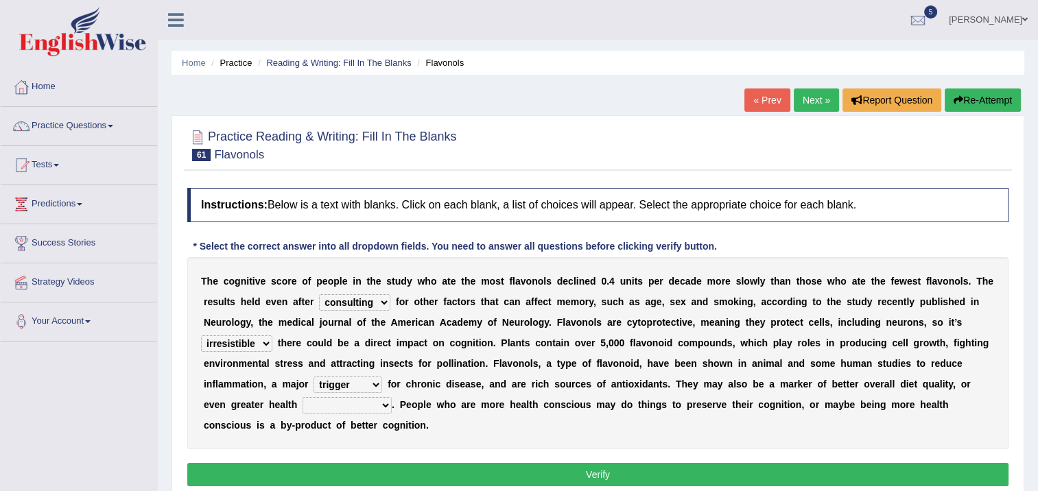
select select "protection"
click at [392, 397] on select "intervention cognition protection consciousness" at bounding box center [346, 405] width 89 height 16
click at [740, 463] on button "Verify" at bounding box center [597, 474] width 821 height 23
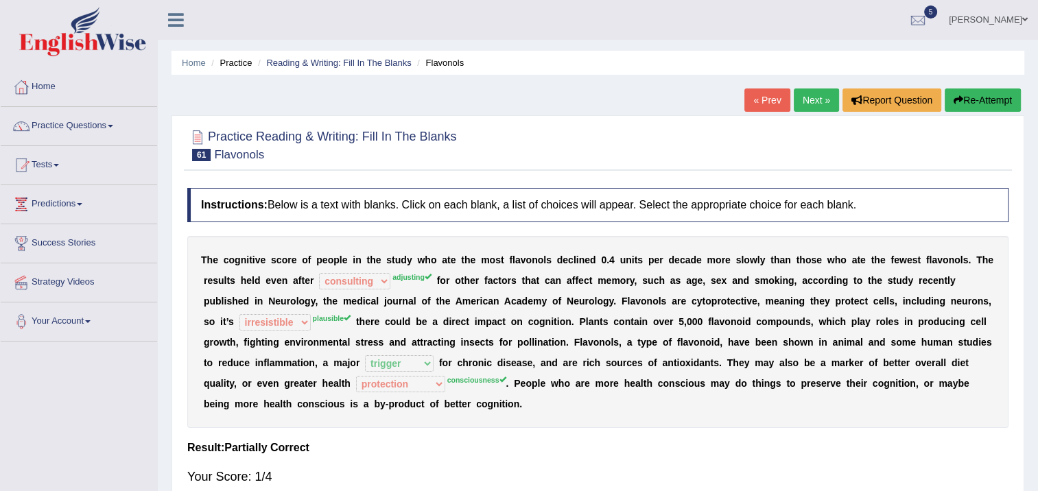
click at [805, 104] on link "Next »" at bounding box center [815, 99] width 45 height 23
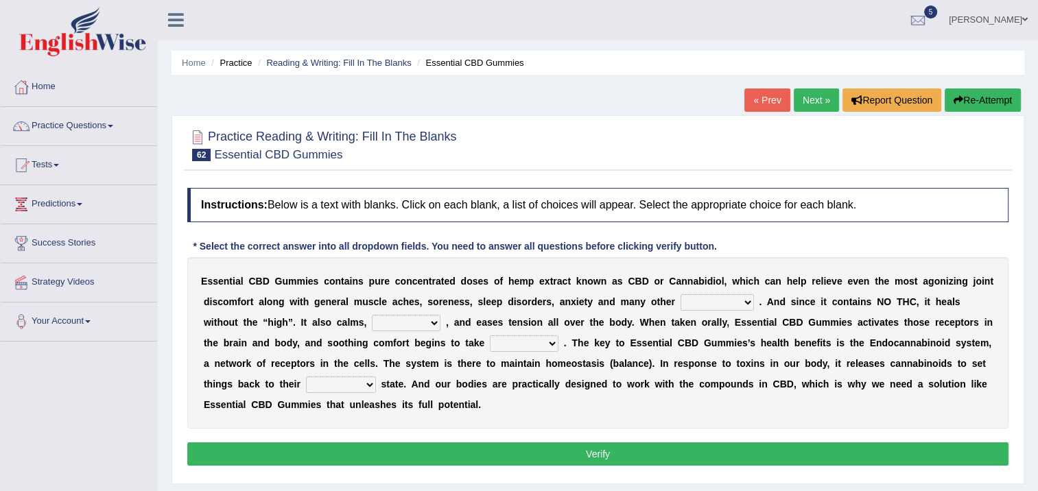
click at [680, 303] on select "pains phenomena poisons ailments" at bounding box center [716, 302] width 73 height 16
select select "pains"
click at [680, 294] on select "pains phenomena poisons ailments" at bounding box center [716, 302] width 73 height 16
click at [372, 315] on select "excites relaxes cures digests" at bounding box center [406, 323] width 69 height 16
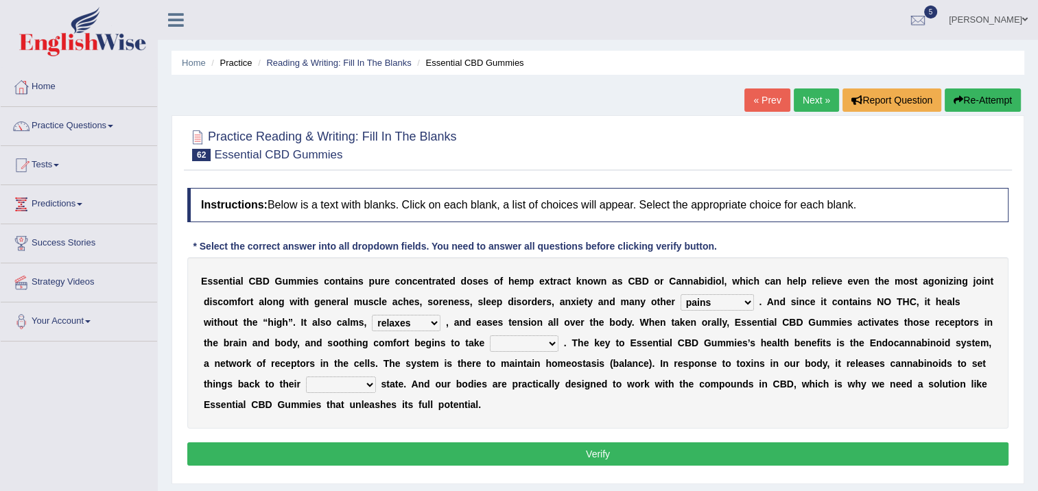
click at [372, 319] on select "excites relaxes cures digests" at bounding box center [406, 323] width 69 height 16
select select "cures"
click at [372, 315] on select "excites relaxes cures digests" at bounding box center [406, 323] width 69 height 16
click at [490, 348] on select "it formation in form" at bounding box center [524, 343] width 69 height 16
select select "in"
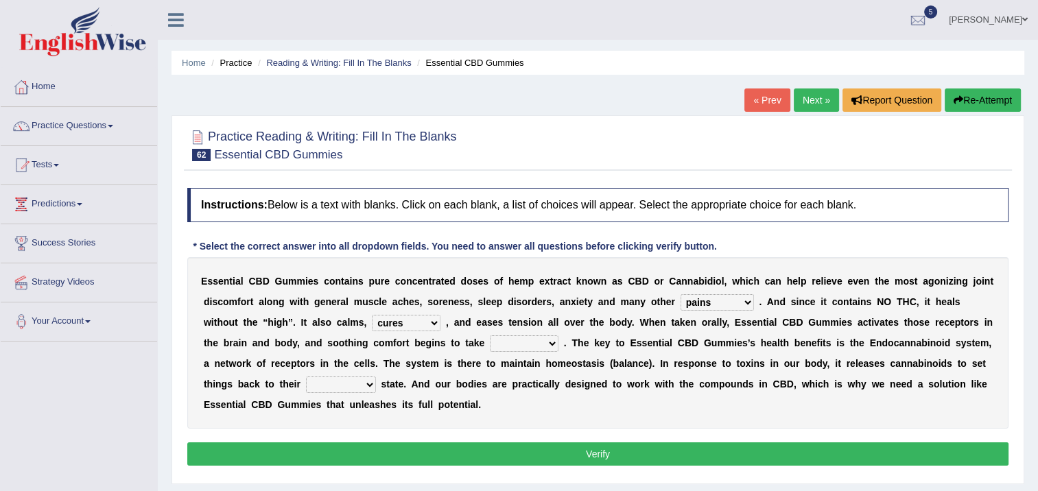
click at [490, 335] on select "it formation in form" at bounding box center [524, 343] width 69 height 16
click at [376, 376] on select "new next substantial natural" at bounding box center [341, 384] width 70 height 16
select select "new"
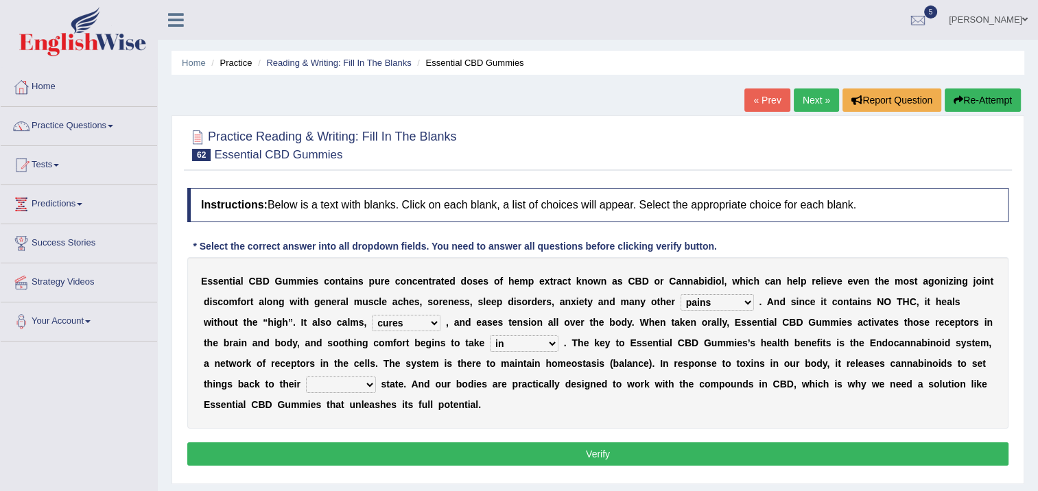
click at [376, 376] on select "new next substantial natural" at bounding box center [341, 384] width 70 height 16
click at [851, 442] on button "Verify" at bounding box center [597, 453] width 821 height 23
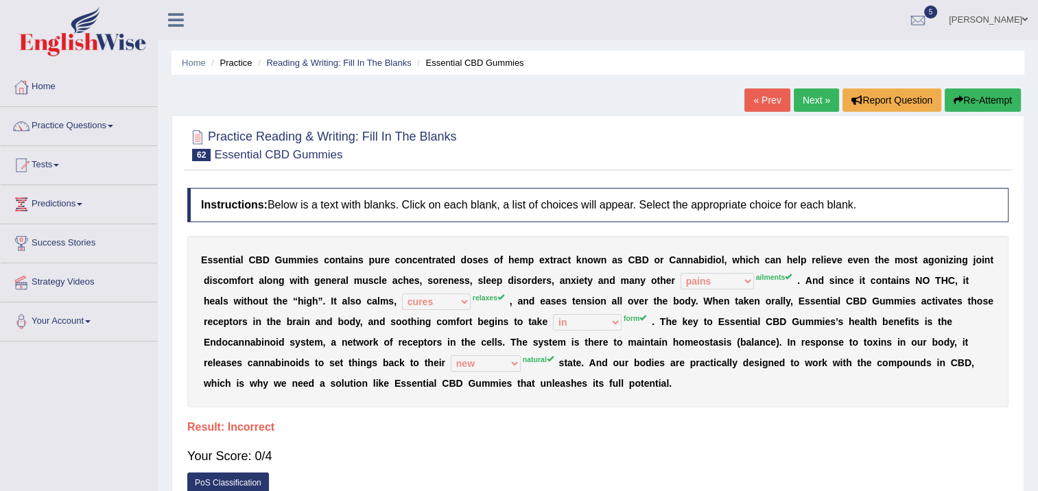
click at [823, 101] on link "Next »" at bounding box center [815, 99] width 45 height 23
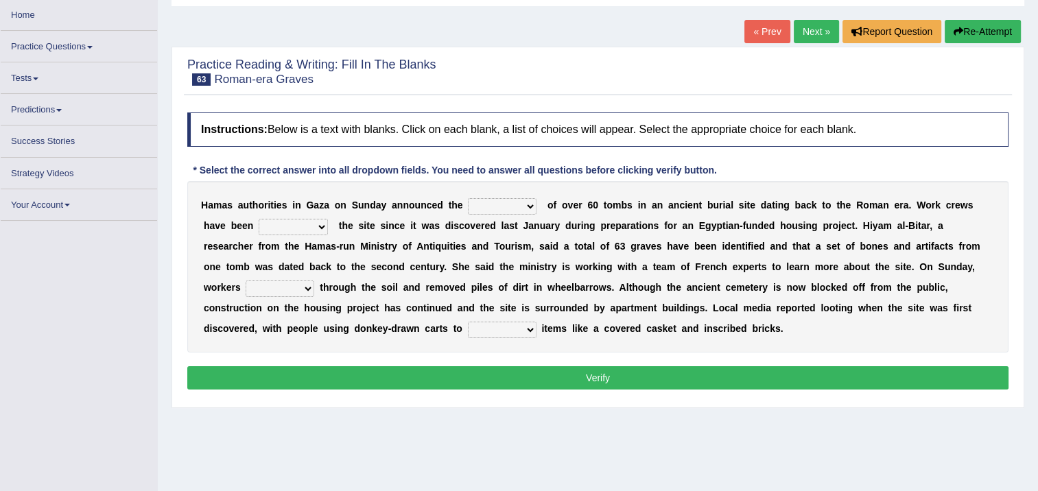
click at [481, 212] on select "downturn discovery creation disability" at bounding box center [502, 206] width 69 height 16
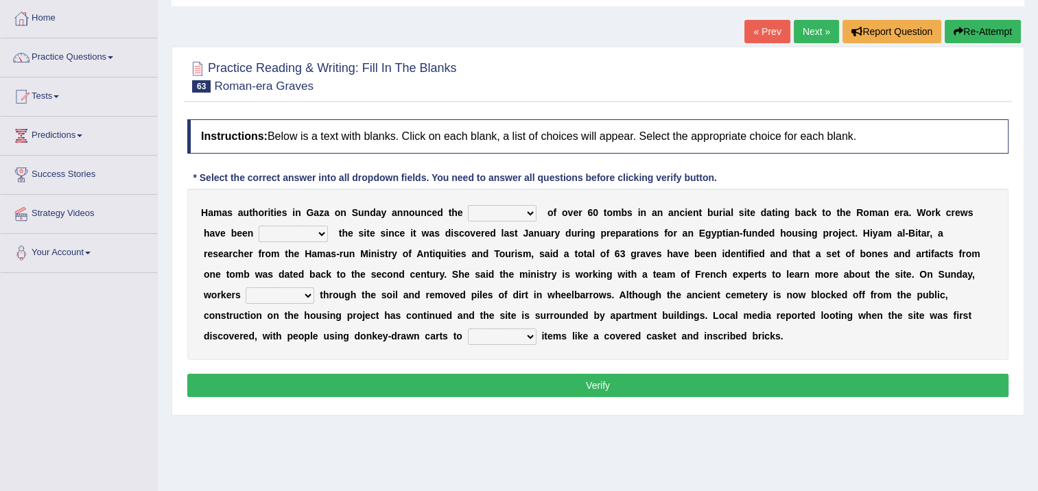
select select "discovery"
click at [468, 205] on select "downturn discovery creation disability" at bounding box center [502, 213] width 69 height 16
click at [259, 232] on select "destroying heralding excavating founding" at bounding box center [293, 234] width 69 height 16
select select "excavating"
click at [259, 226] on select "destroying heralding excavating founding" at bounding box center [293, 234] width 69 height 16
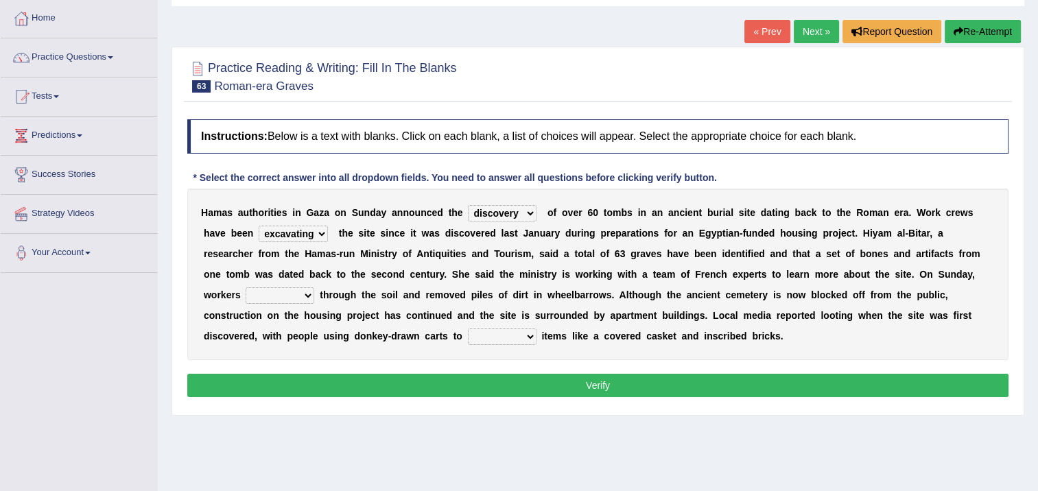
click at [314, 287] on select "irritated mimicked sifted sipped" at bounding box center [280, 295] width 69 height 16
select select "irritated"
click at [314, 287] on select "irritated mimicked sifted sipped" at bounding box center [280, 295] width 69 height 16
click at [536, 328] on select "haul away go away pull back cheer up" at bounding box center [502, 336] width 69 height 16
select select "go away"
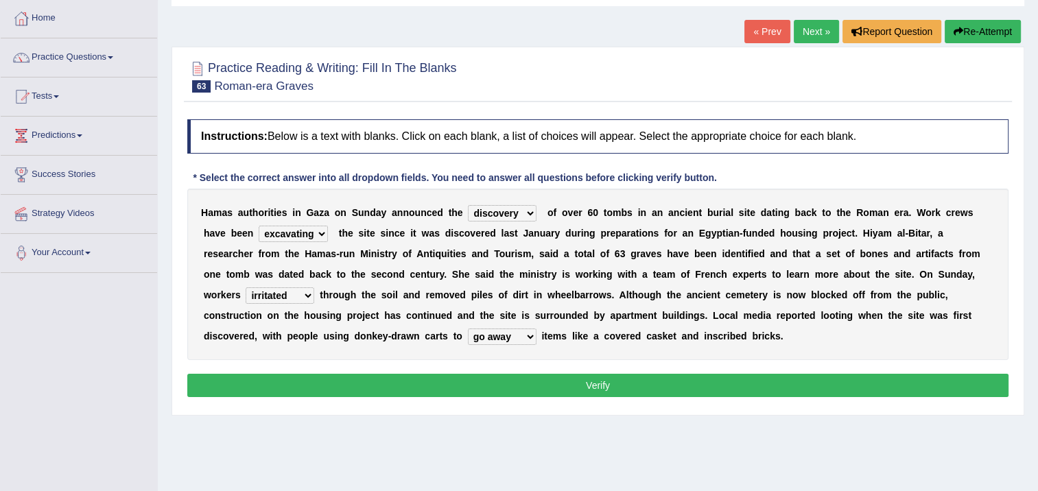
click at [536, 328] on select "haul away go away pull back cheer up" at bounding box center [502, 336] width 69 height 16
click at [848, 379] on button "Verify" at bounding box center [597, 385] width 821 height 23
